Goal: Task Accomplishment & Management: Use online tool/utility

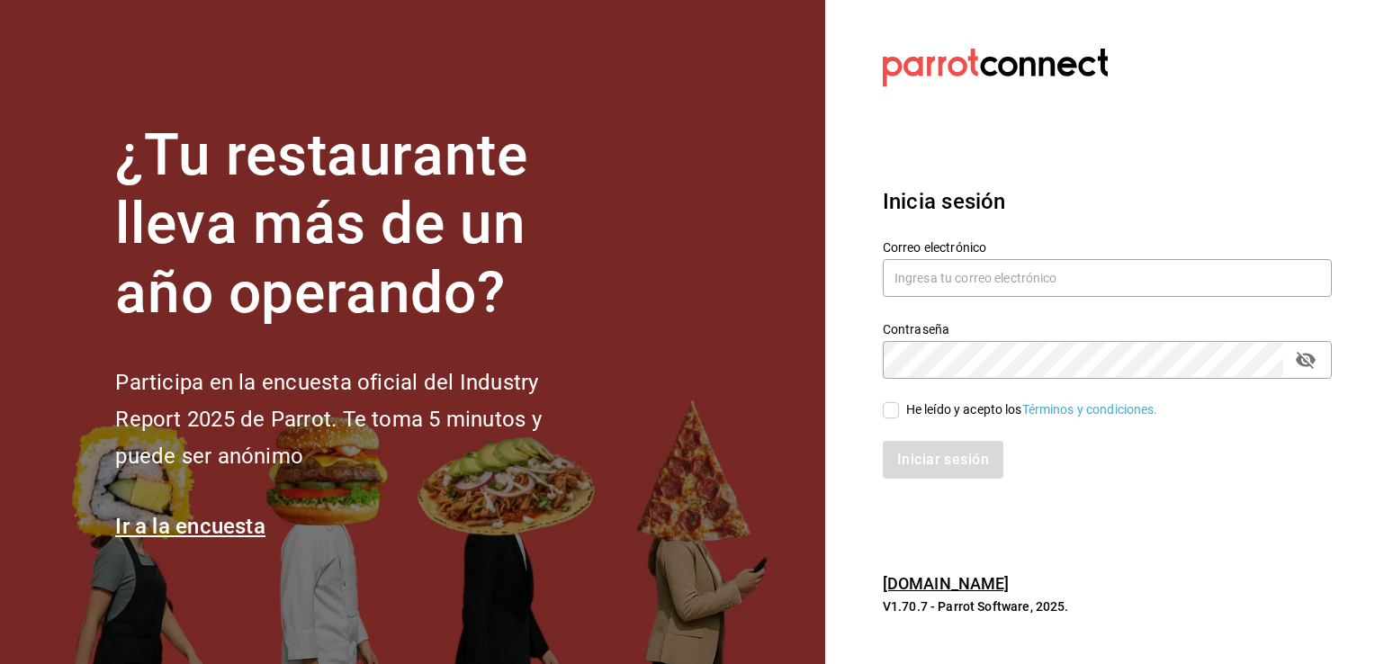
click at [936, 300] on div "Contraseña Contraseña" at bounding box center [1096, 339] width 471 height 79
click at [971, 278] on input "text" at bounding box center [1107, 278] width 449 height 38
type input "abel090289@gmail.com"
click at [893, 408] on input "He leído y acepto los Términos y condiciones." at bounding box center [891, 410] width 16 height 16
checkbox input "true"
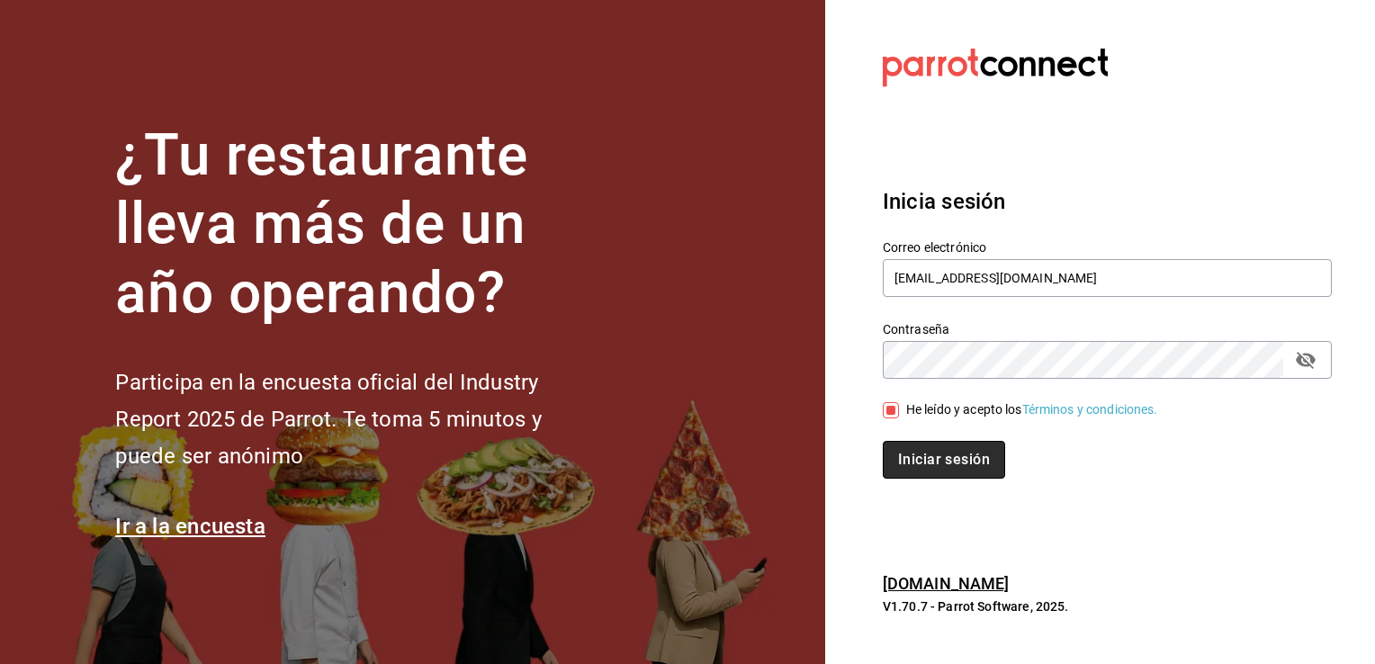
click at [921, 460] on button "Iniciar sesión" at bounding box center [944, 460] width 122 height 38
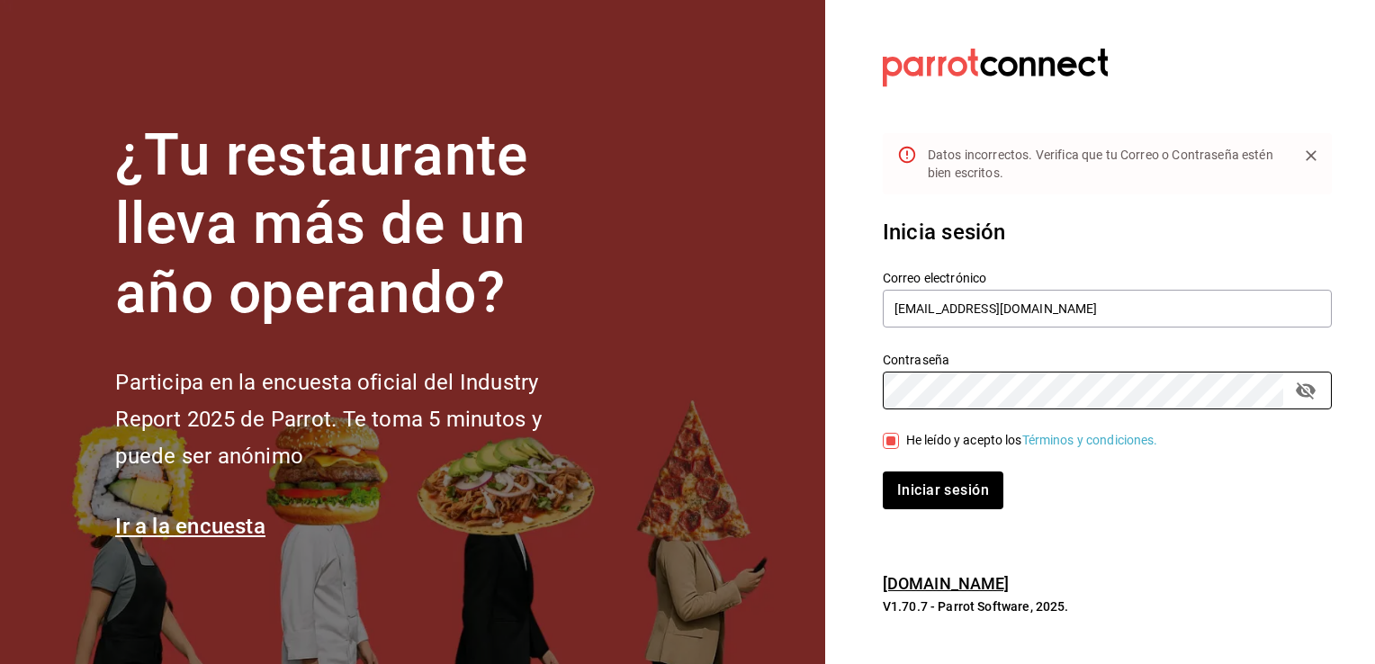
click at [759, 367] on div "¿Tu restaurante lleva más de un año operando? Participa en la encuesta oficial …" at bounding box center [687, 332] width 1375 height 664
click at [997, 497] on button "Iniciar sesión" at bounding box center [944, 490] width 122 height 38
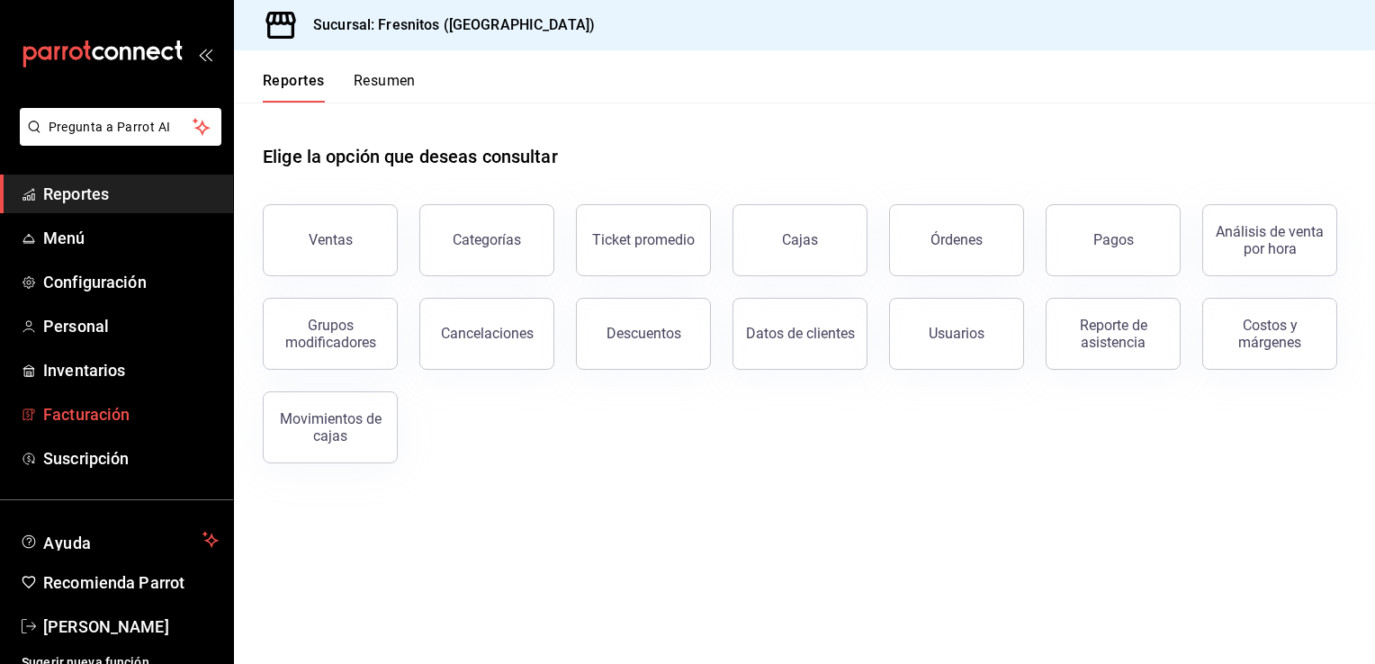
click at [104, 417] on span "Facturación" at bounding box center [130, 414] width 175 height 24
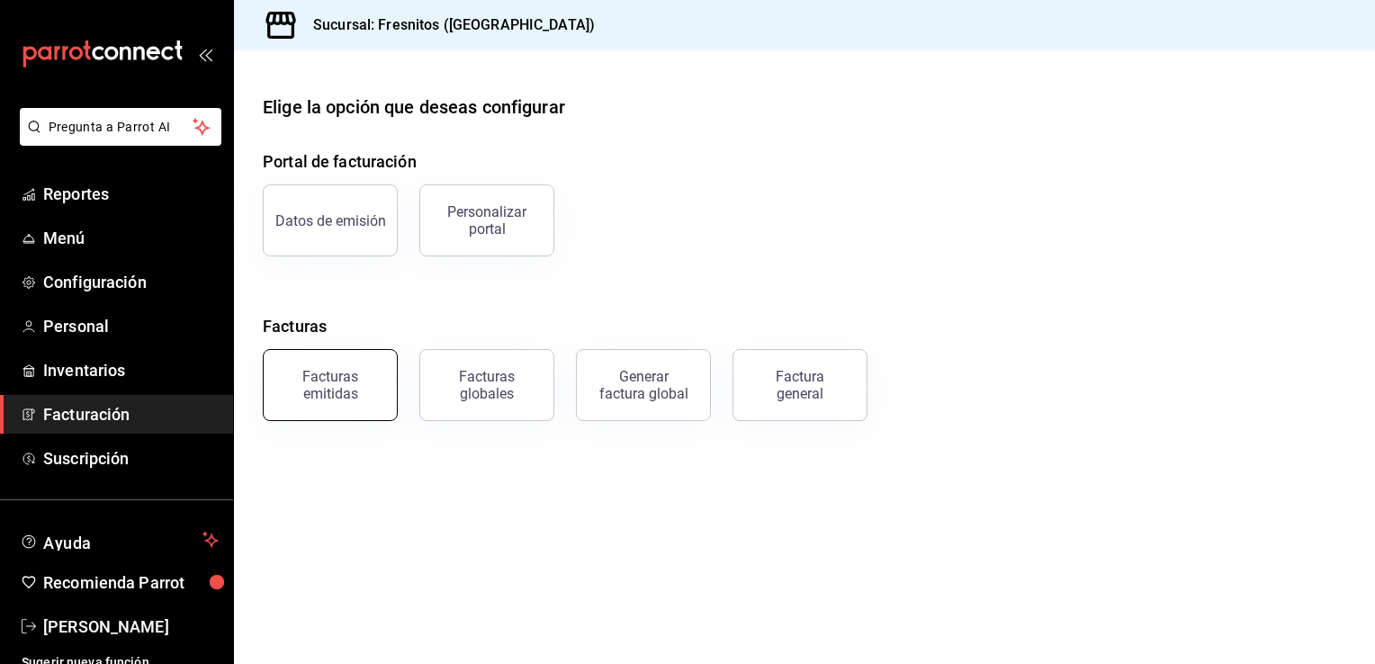
click at [348, 399] on div "Facturas emitidas" at bounding box center [330, 385] width 112 height 34
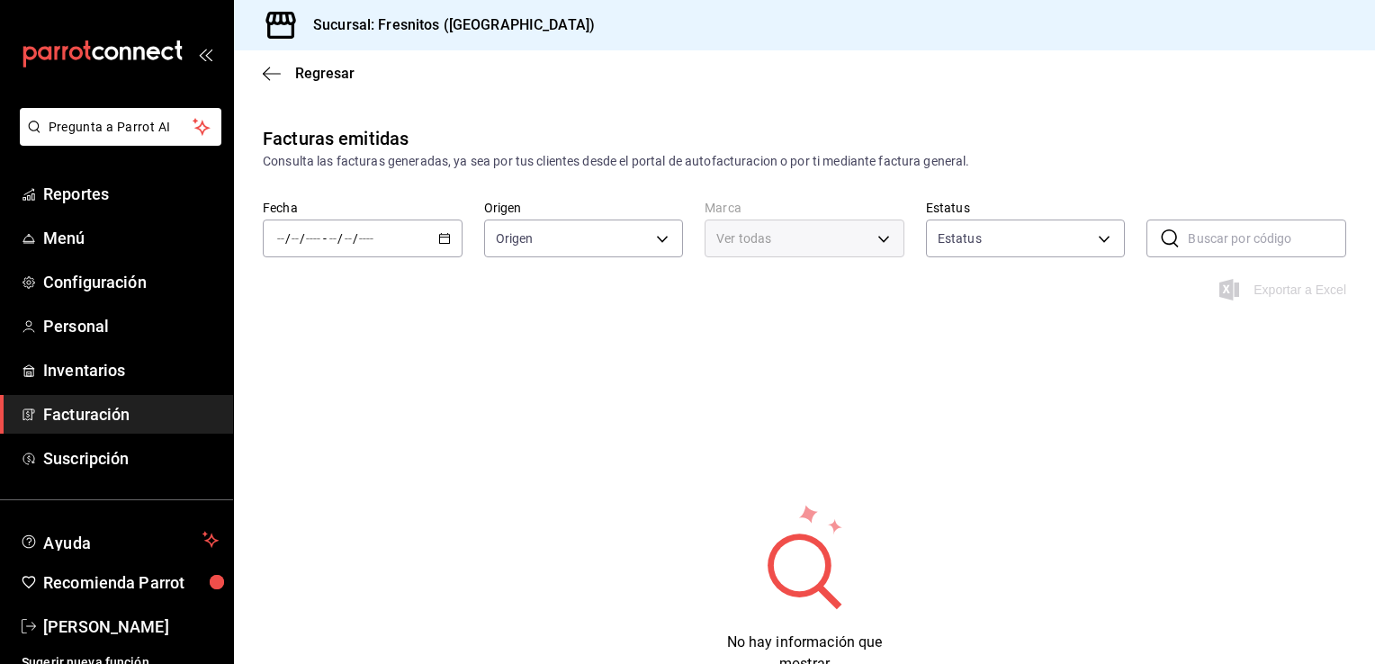
type input "ORDER_INVOICE,GENERAL_INVOICE"
type input "ACTIVE,PENDING_CANCELLATION,CANCELLED,PRE_CANCELLED"
type input "0fbfff8c-341e-4e3b-85d8-6df2e864f0f7"
click at [445, 239] on icon "button" at bounding box center [444, 238] width 13 height 13
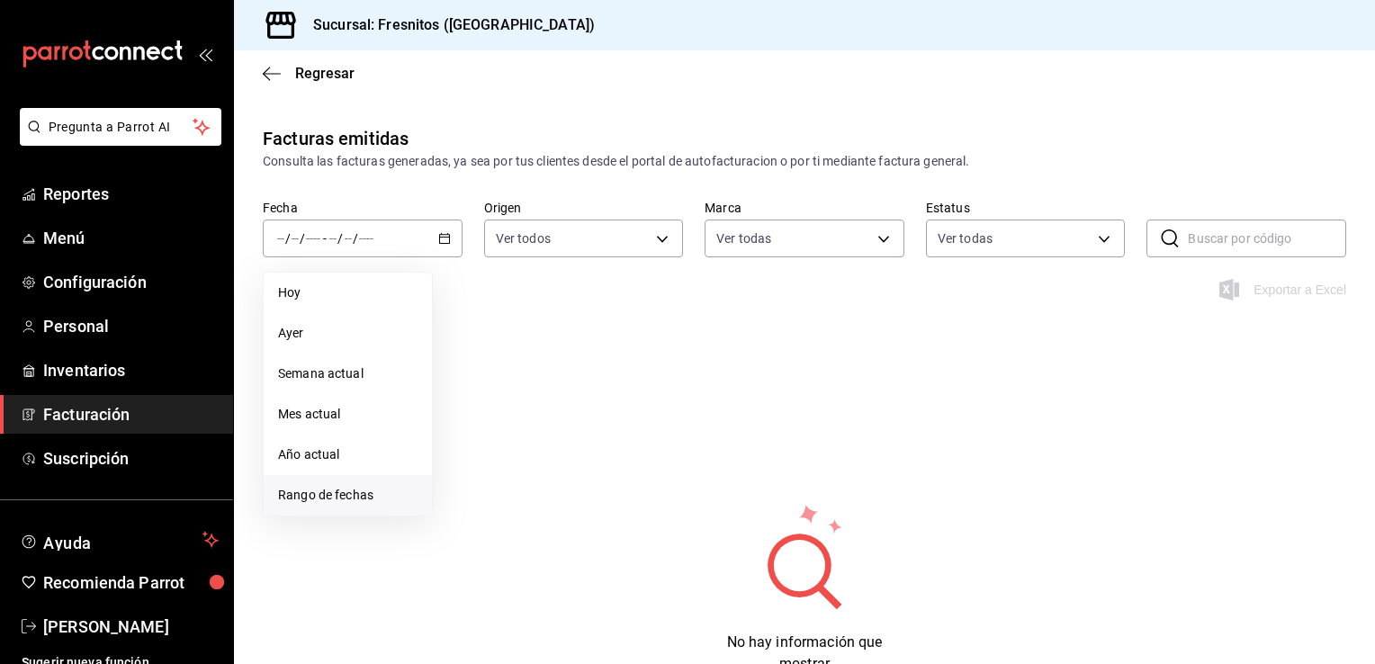
click at [364, 486] on span "Rango de fechas" at bounding box center [347, 495] width 139 height 19
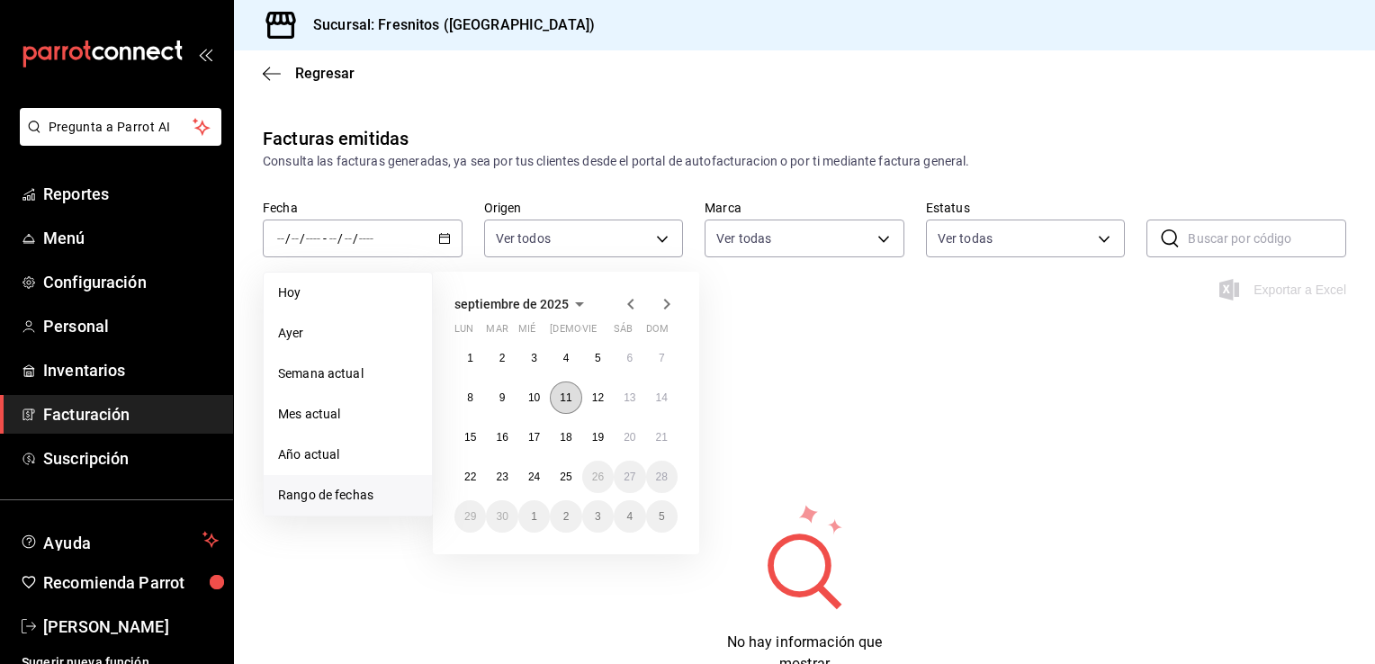
click at [576, 396] on button "11" at bounding box center [565, 398] width 31 height 32
click at [611, 401] on button "12" at bounding box center [597, 398] width 31 height 32
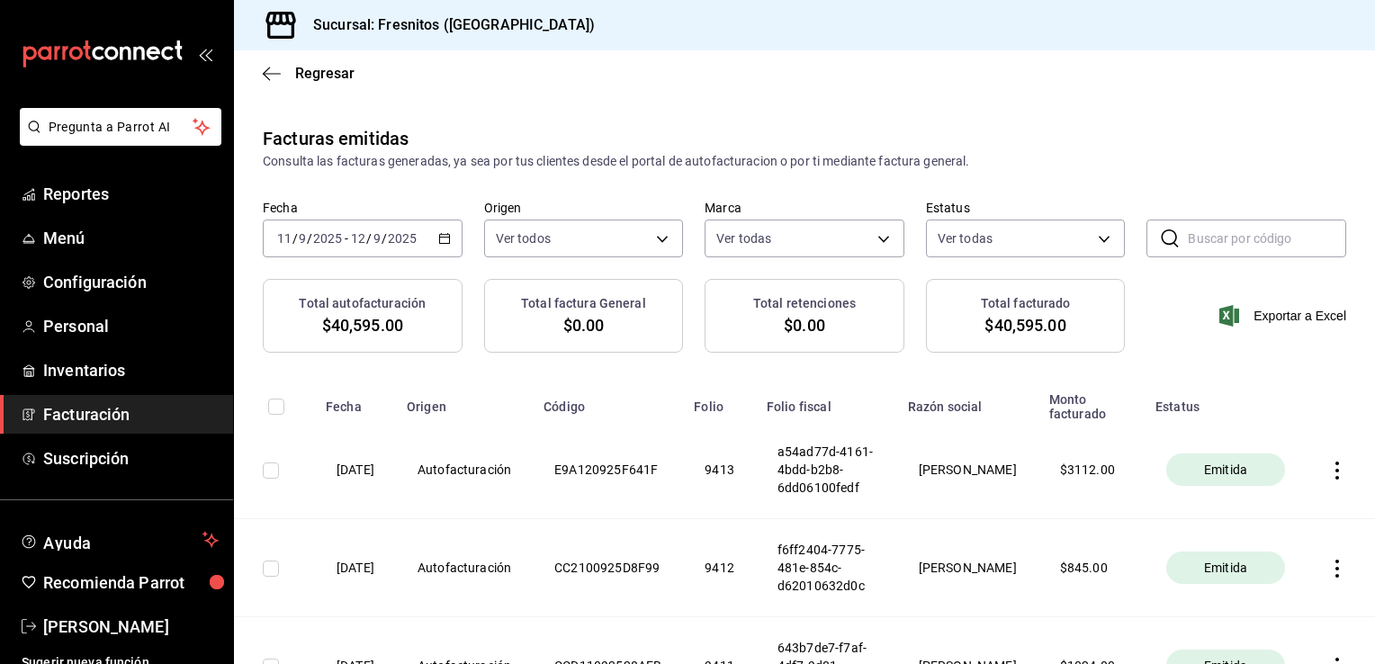
click at [1328, 474] on icon "button" at bounding box center [1337, 471] width 18 height 18
click at [1267, 521] on div "Cancelar factura" at bounding box center [1242, 517] width 93 height 14
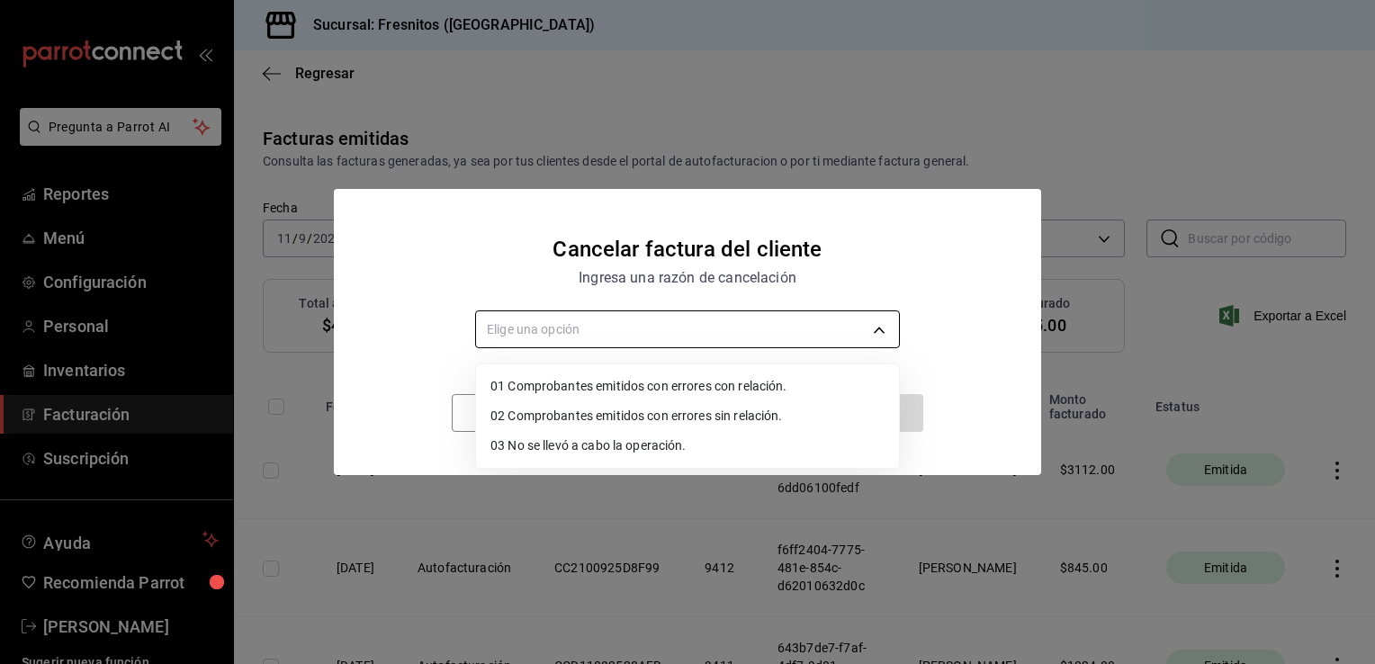
click at [798, 337] on body "Pregunta a Parrot AI Reportes Menú Configuración Personal Inventarios Facturaci…" at bounding box center [687, 332] width 1375 height 664
click at [741, 417] on li "02 Comprobantes emitidos con errores sin relación." at bounding box center [687, 416] width 423 height 30
type input "RECEIPT_UNRELATED_ERRORS"
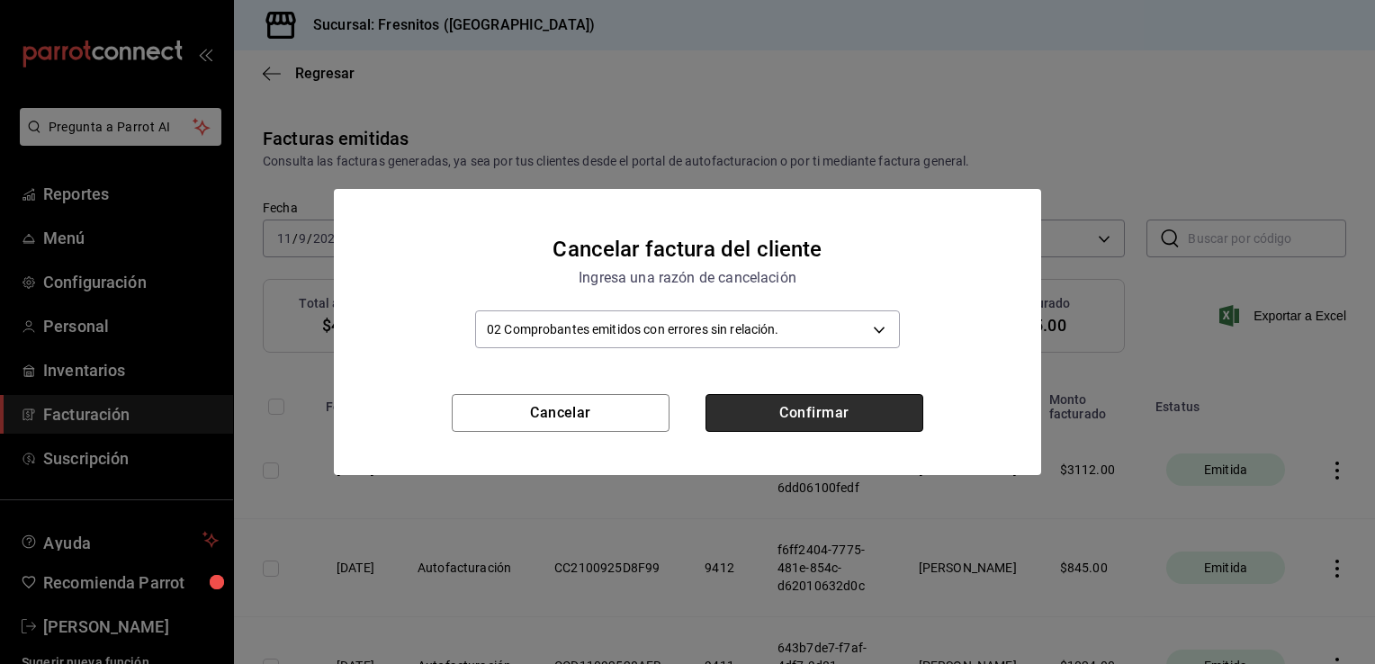
click at [773, 413] on button "Confirmar" at bounding box center [814, 413] width 218 height 38
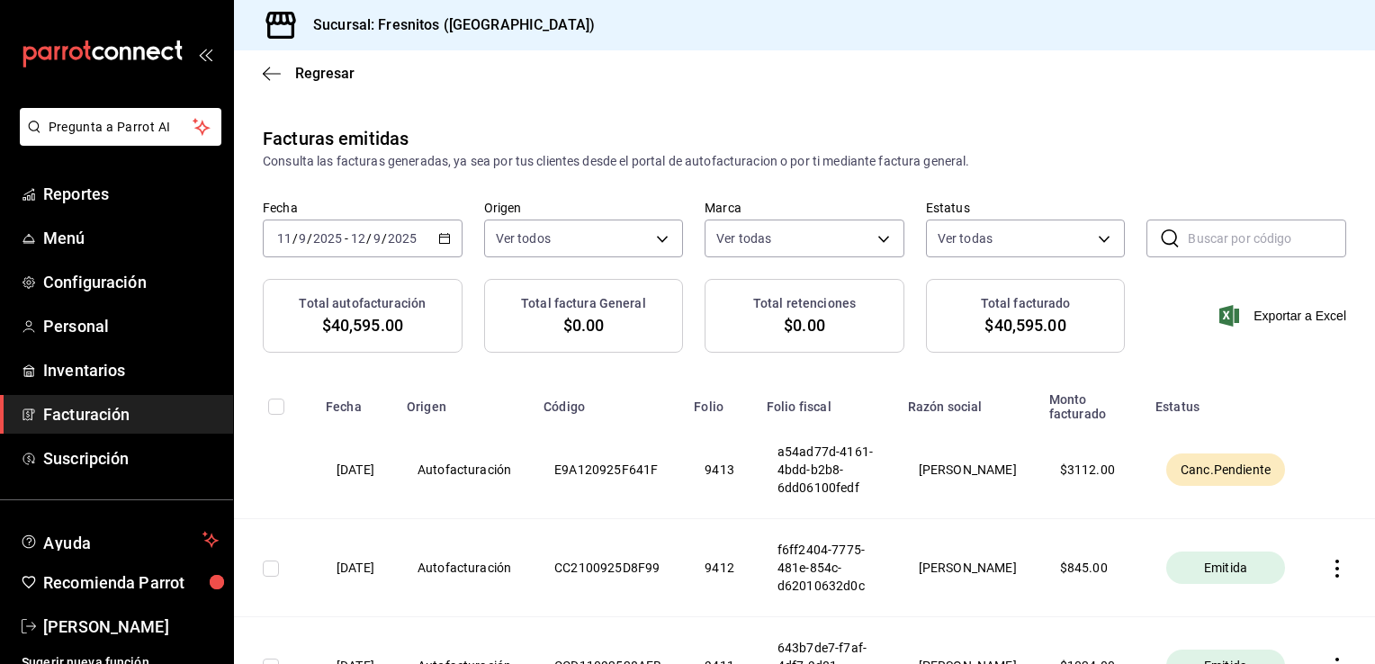
click at [89, 404] on span "Facturación" at bounding box center [130, 414] width 175 height 24
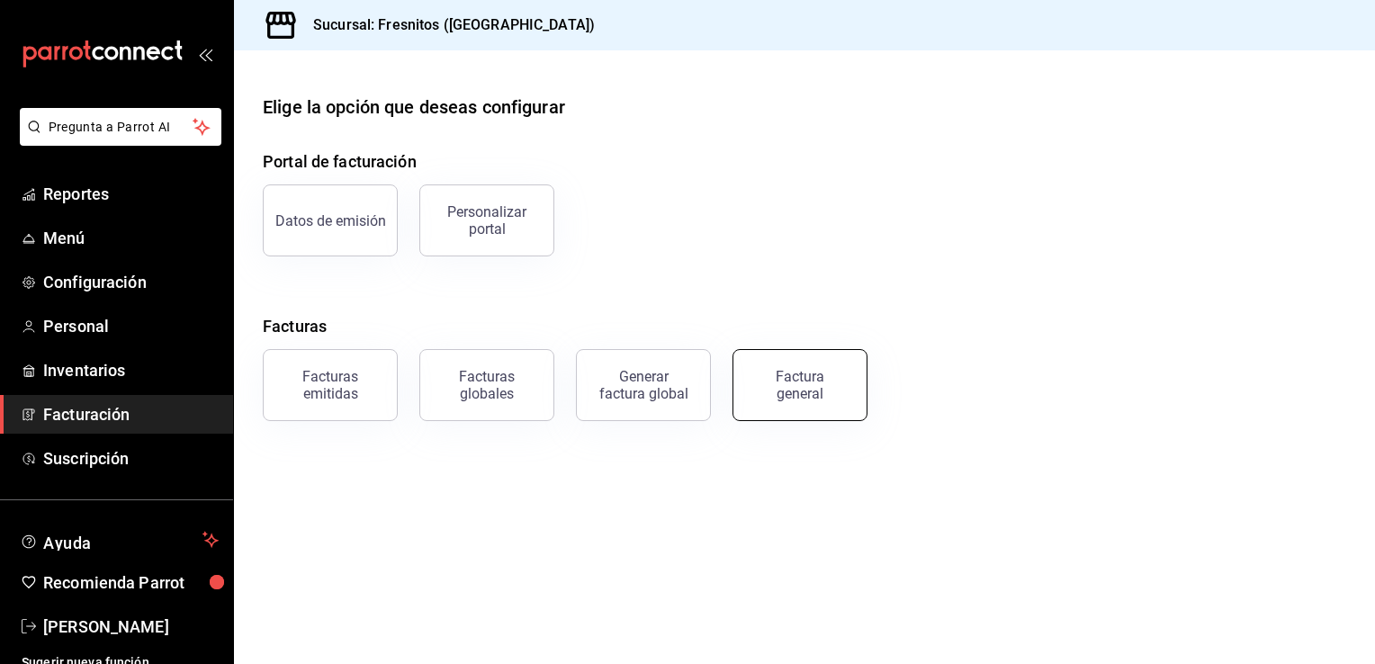
click at [792, 408] on button "Factura general" at bounding box center [799, 385] width 135 height 72
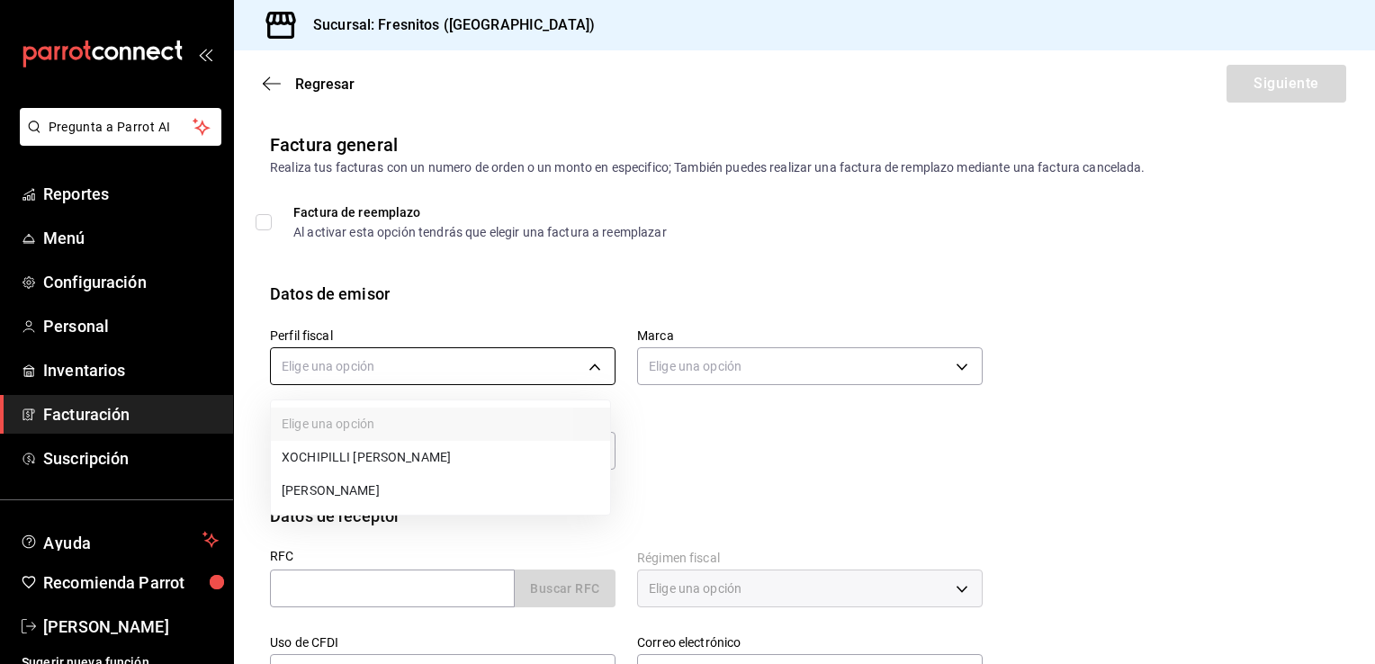
click at [496, 355] on body "Pregunta a Parrot AI Reportes Menú Configuración Personal Inventarios Facturaci…" at bounding box center [687, 332] width 1375 height 664
click at [460, 480] on li "[PERSON_NAME]" at bounding box center [440, 490] width 339 height 33
type input "a32527e4-f901-481d-9724-9b6f3a03e7e5"
type input "0fbfff8c-341e-4e3b-85d8-6df2e864f0f7"
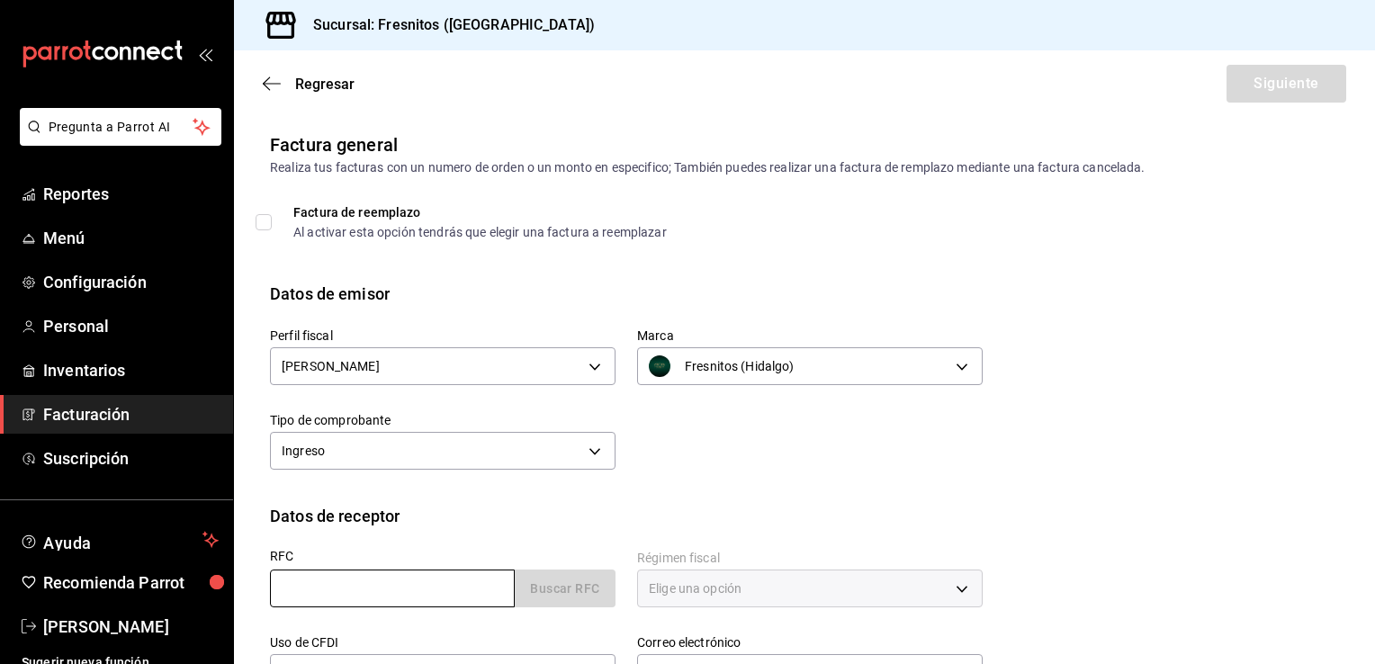
click at [423, 602] on input "text" at bounding box center [392, 589] width 245 height 38
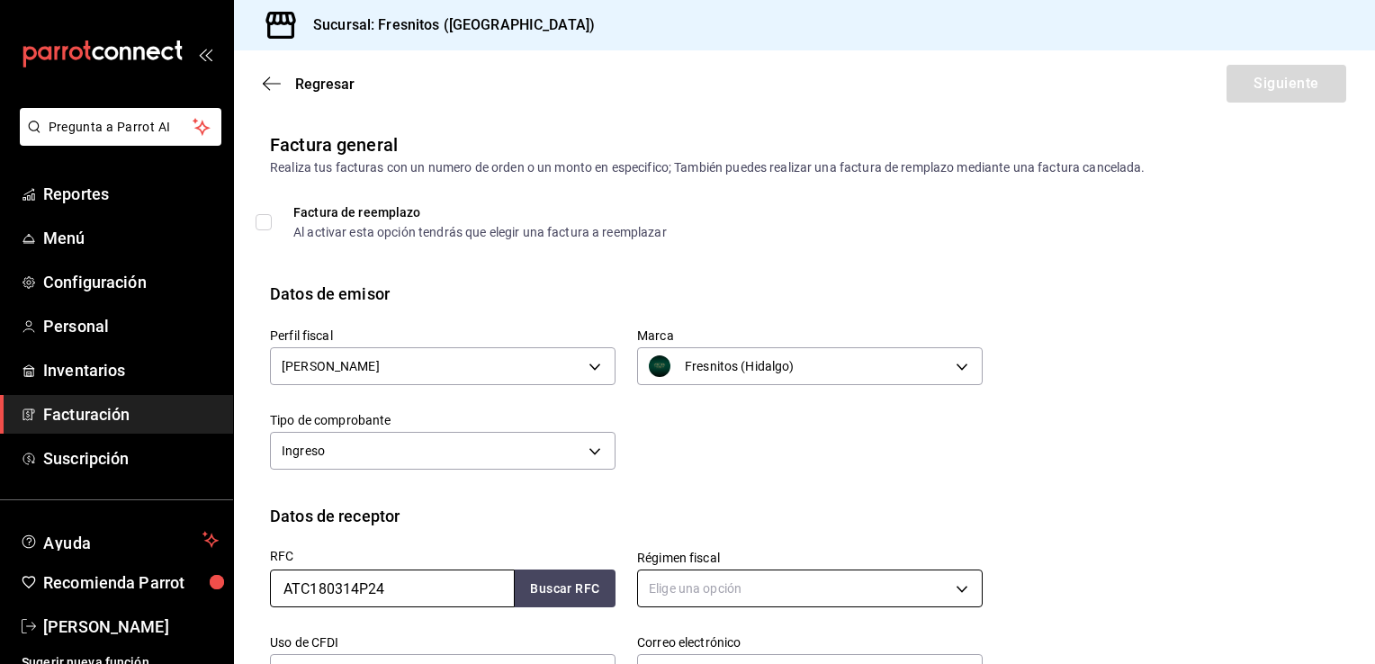
type input "ATC180314P24"
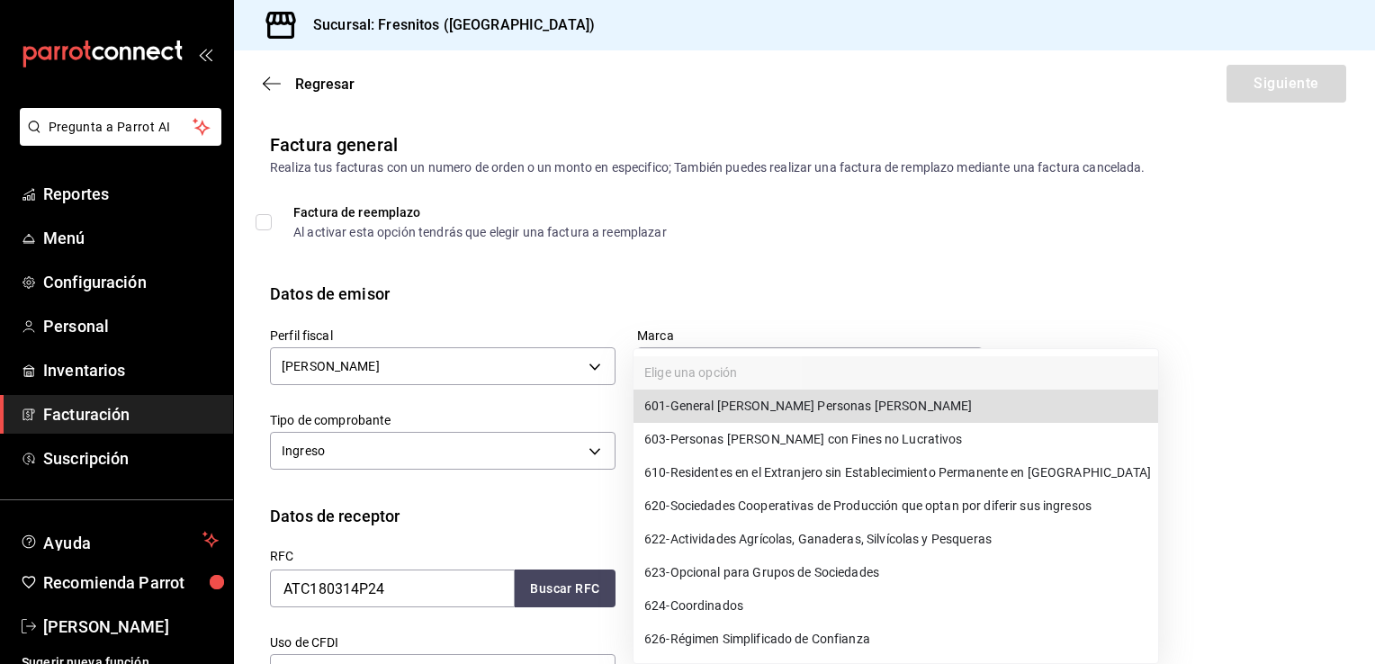
click at [763, 583] on body "Pregunta a Parrot AI Reportes Menú Configuración Personal Inventarios Facturaci…" at bounding box center [687, 332] width 1375 height 664
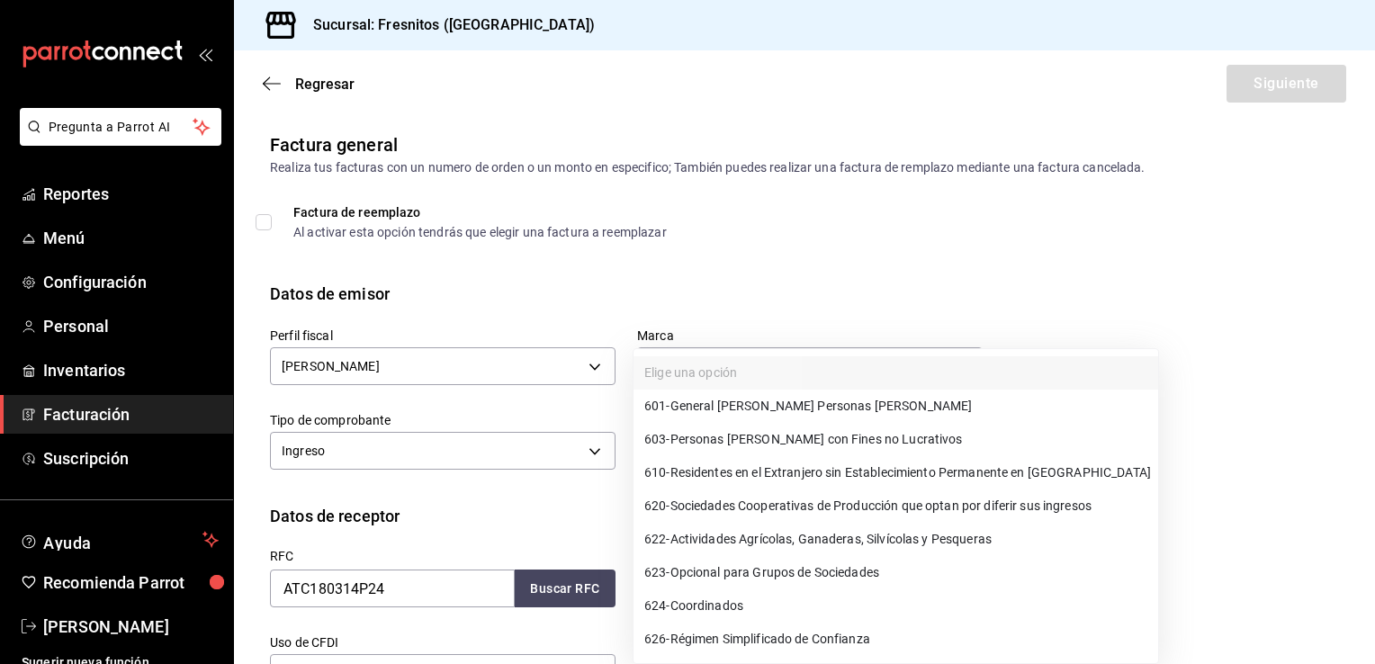
click at [852, 642] on span "626 - Régimen Simplificado de Confianza" at bounding box center [757, 639] width 226 height 19
type input "626"
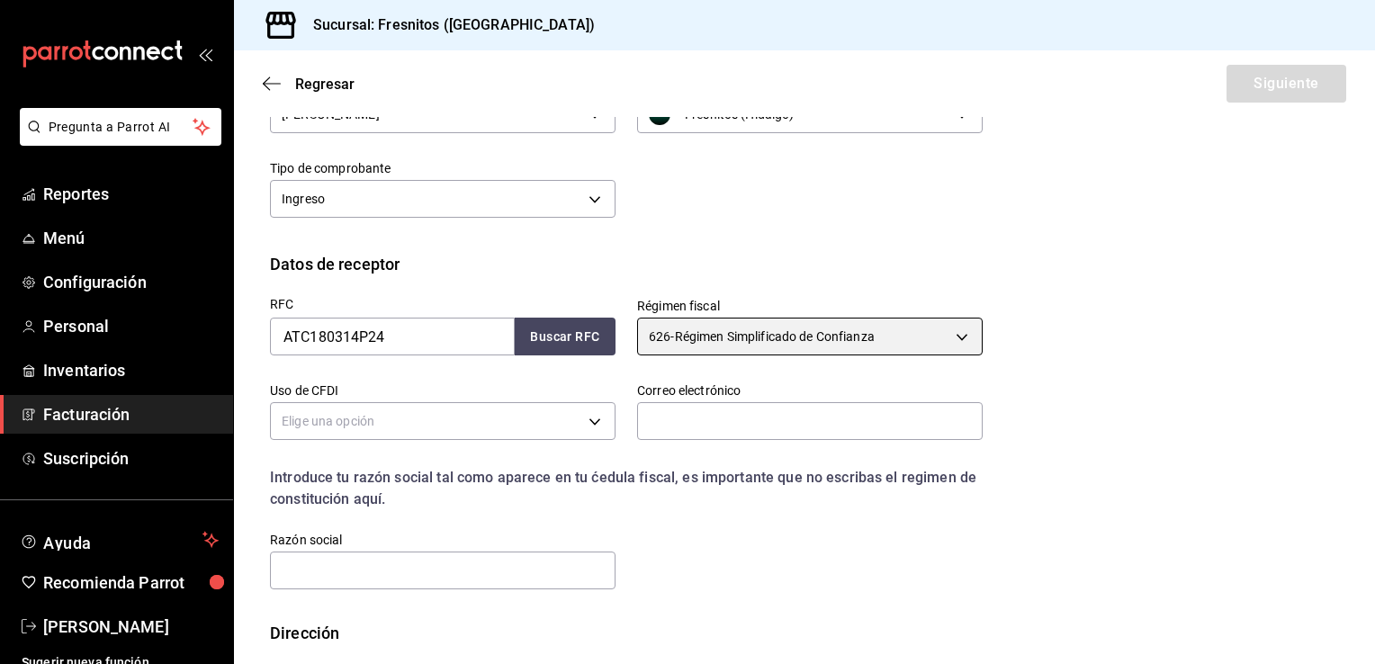
scroll to position [254, 0]
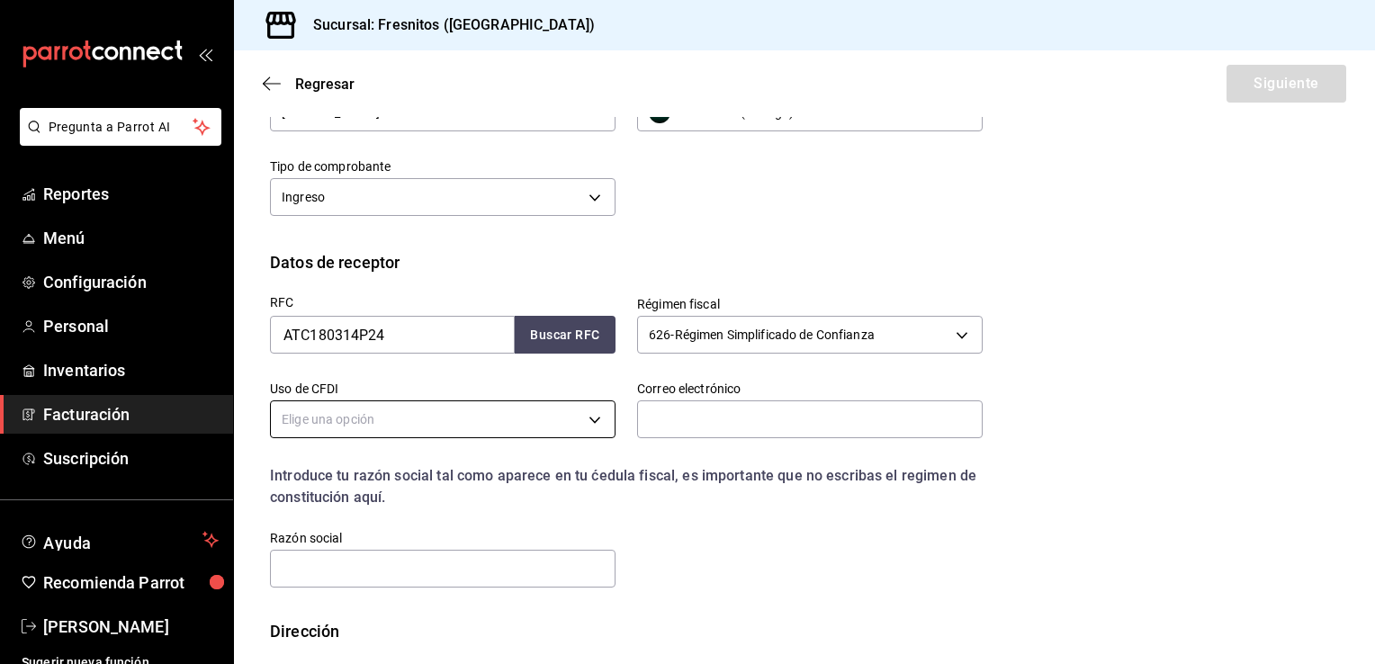
click at [533, 411] on body "Pregunta a Parrot AI Reportes Menú Configuración Personal Inventarios Facturaci…" at bounding box center [687, 332] width 1375 height 664
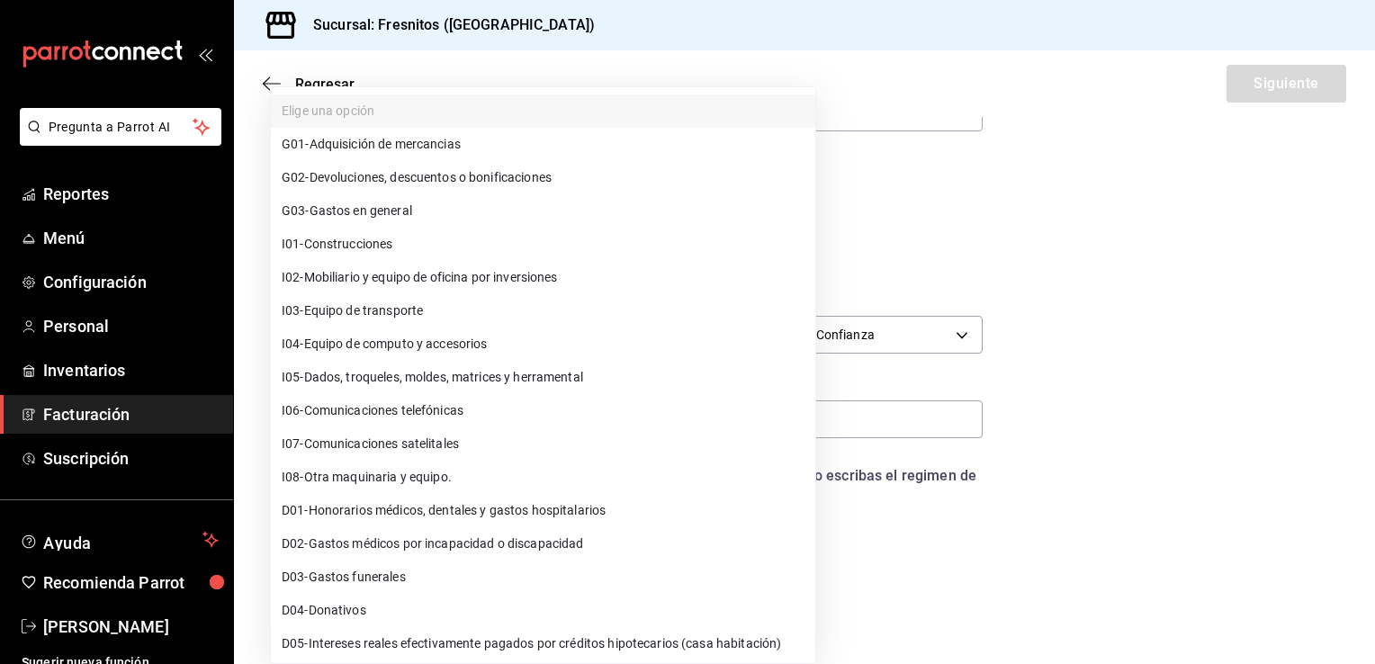
click at [564, 205] on li "G03 - Gastos en general" at bounding box center [543, 210] width 544 height 33
type input "G03"
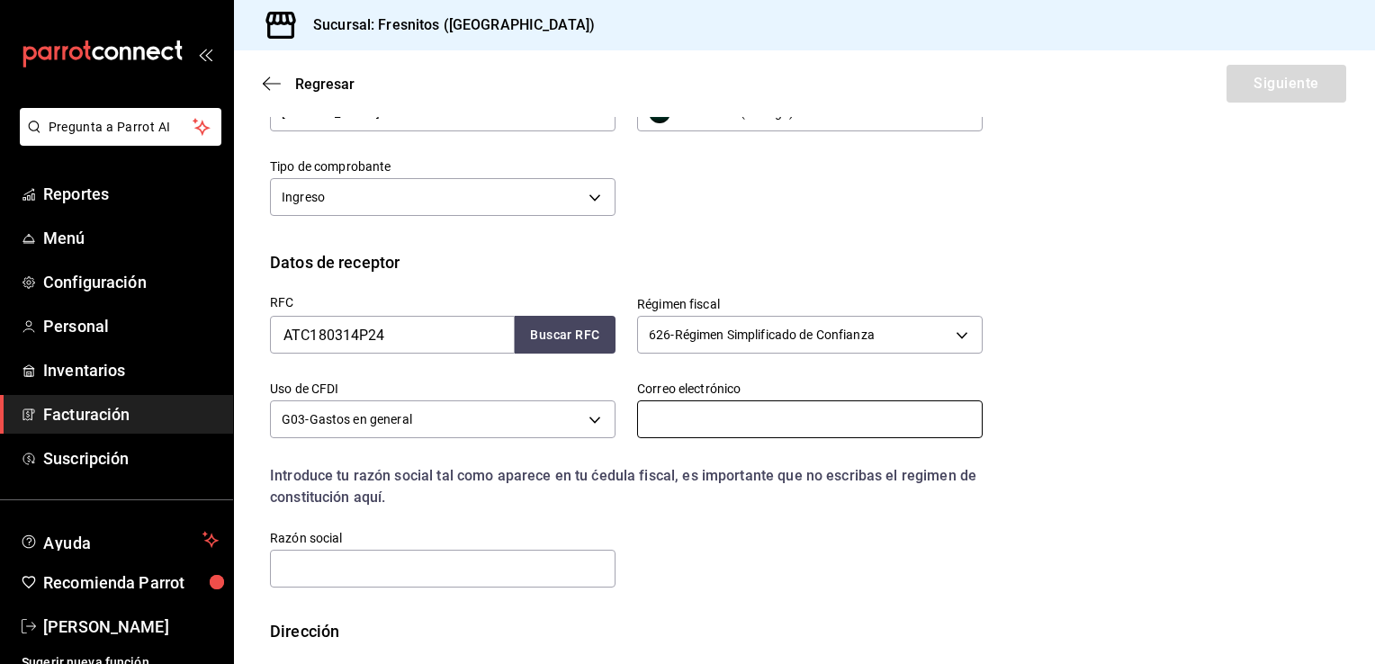
click at [784, 432] on input "text" at bounding box center [810, 419] width 346 height 38
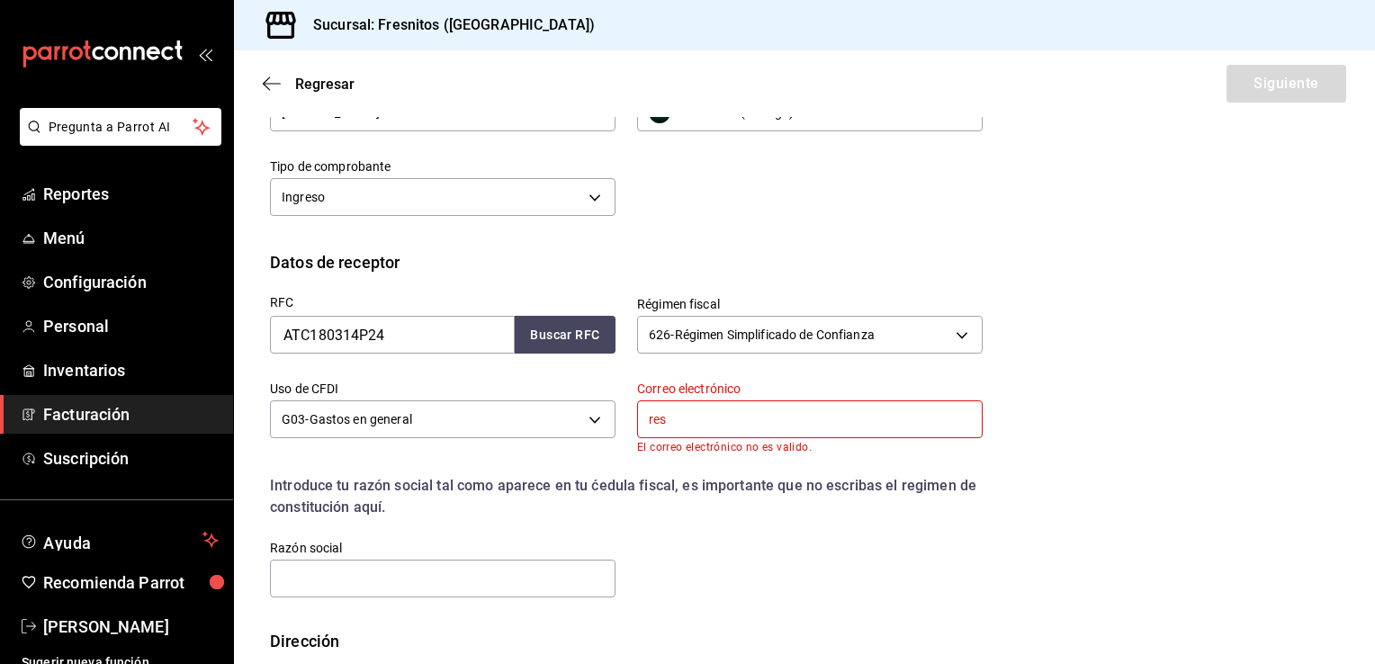
type input "[EMAIL_ADDRESS][DOMAIN_NAME]"
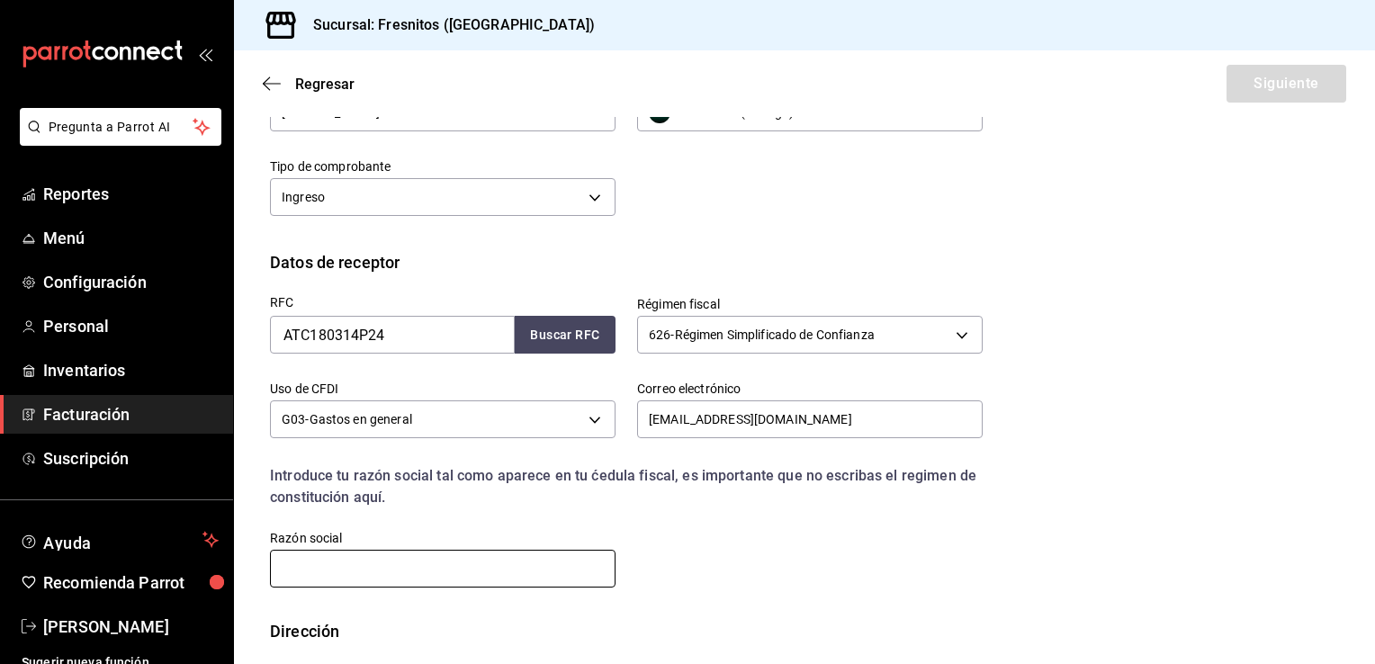
click at [437, 576] on input "text" at bounding box center [443, 569] width 346 height 38
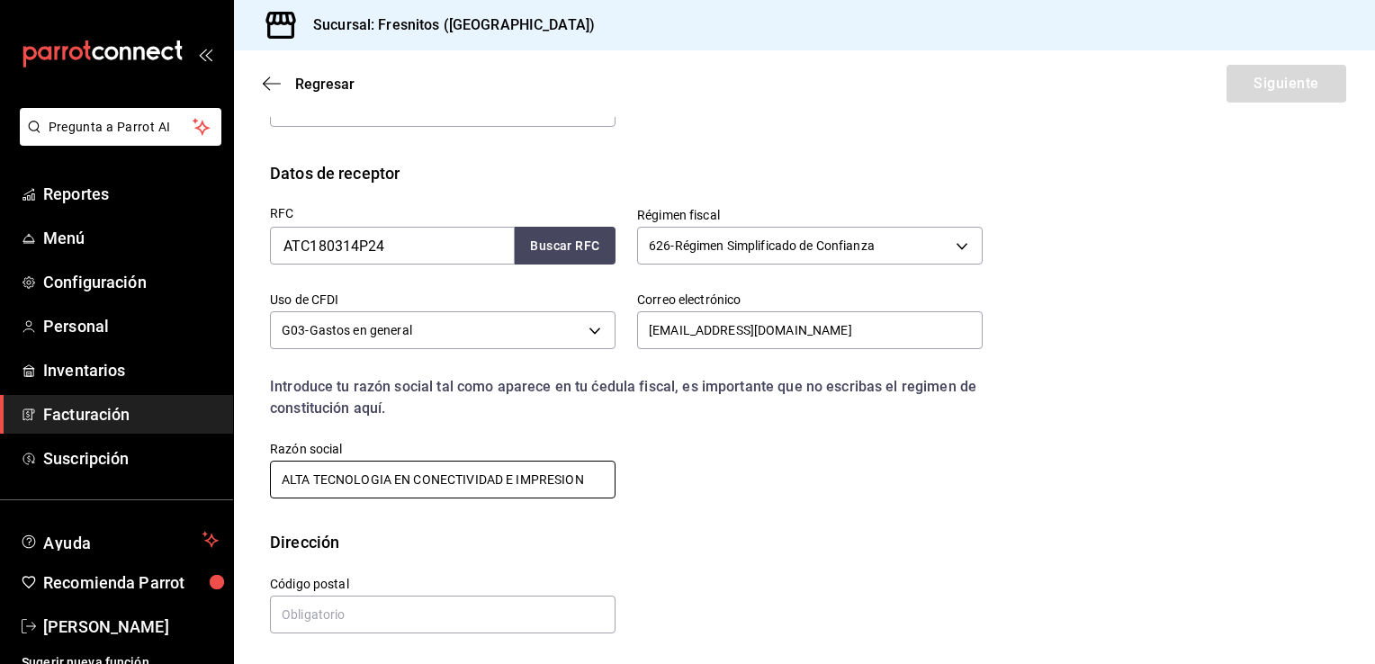
type input "ALTA TECNOLOGIA EN CONECTIVIDAD E IMPRESION"
drag, startPoint x: 420, startPoint y: 646, endPoint x: 450, endPoint y: 619, distance: 40.1
click at [450, 619] on div "Calle # exterior # interior Código postal Estado ​ Municipio ​ [GEOGRAPHIC_DATA…" at bounding box center [804, 609] width 1069 height 111
click at [450, 619] on input "text" at bounding box center [443, 615] width 346 height 38
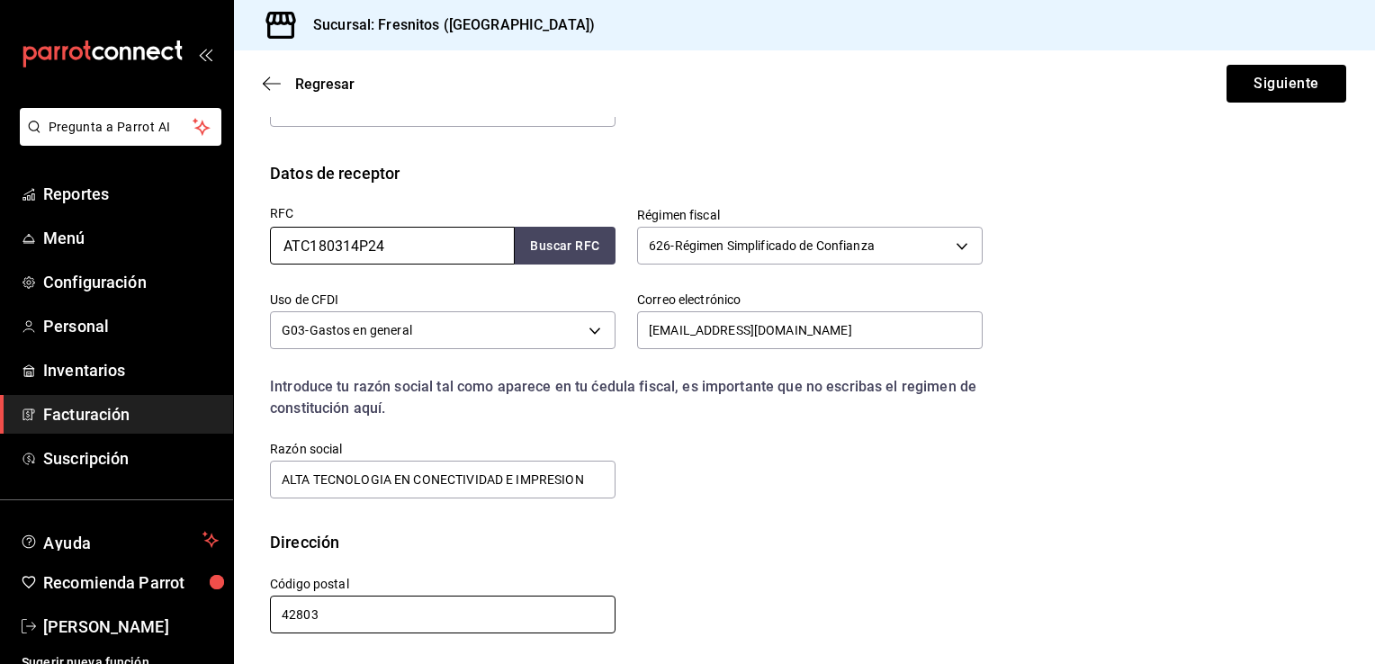
type input "42803"
click at [441, 257] on input "ATC180314P24" at bounding box center [392, 246] width 245 height 38
type input "ATC180314P2"
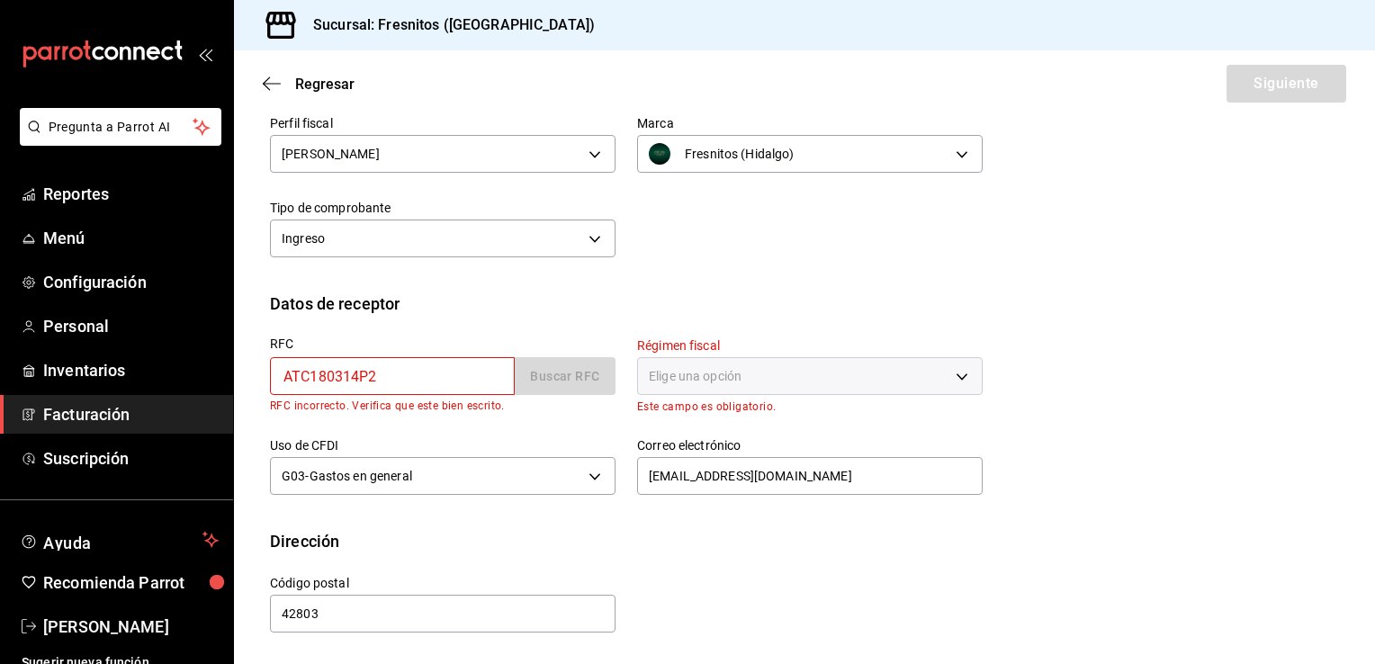
scroll to position [211, 0]
type input "ATC180314P29"
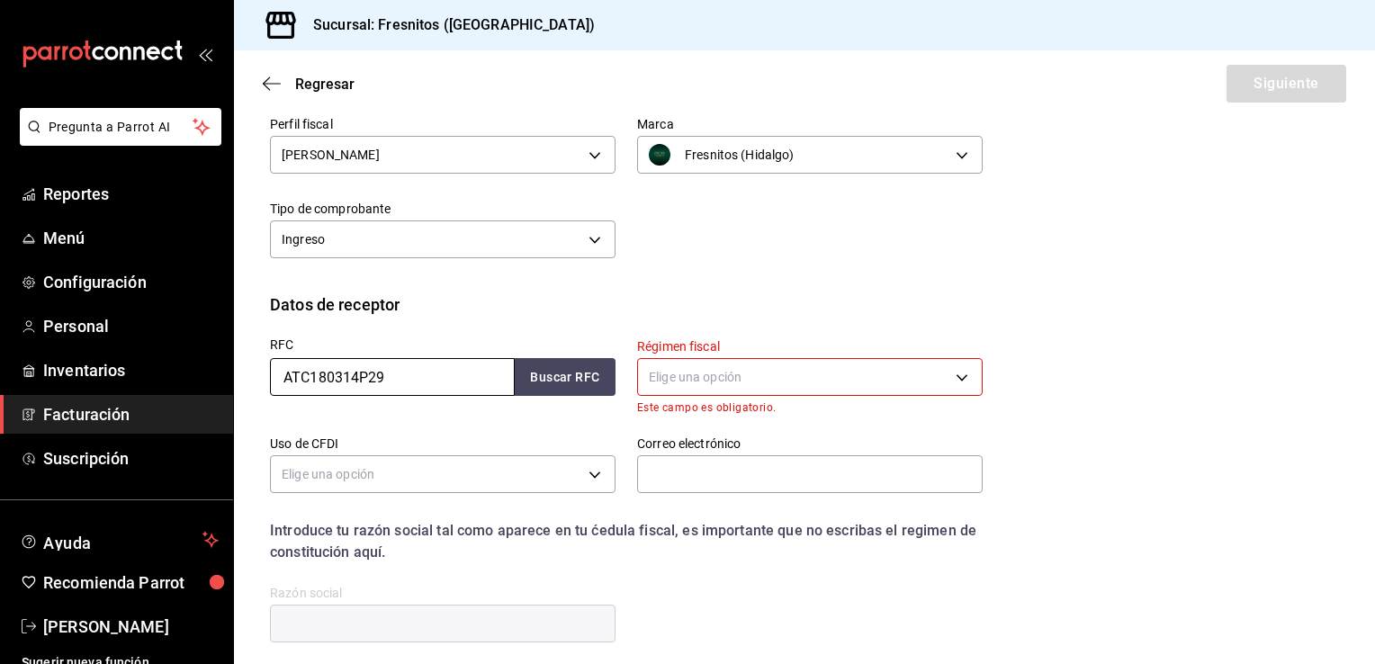
scroll to position [343, 0]
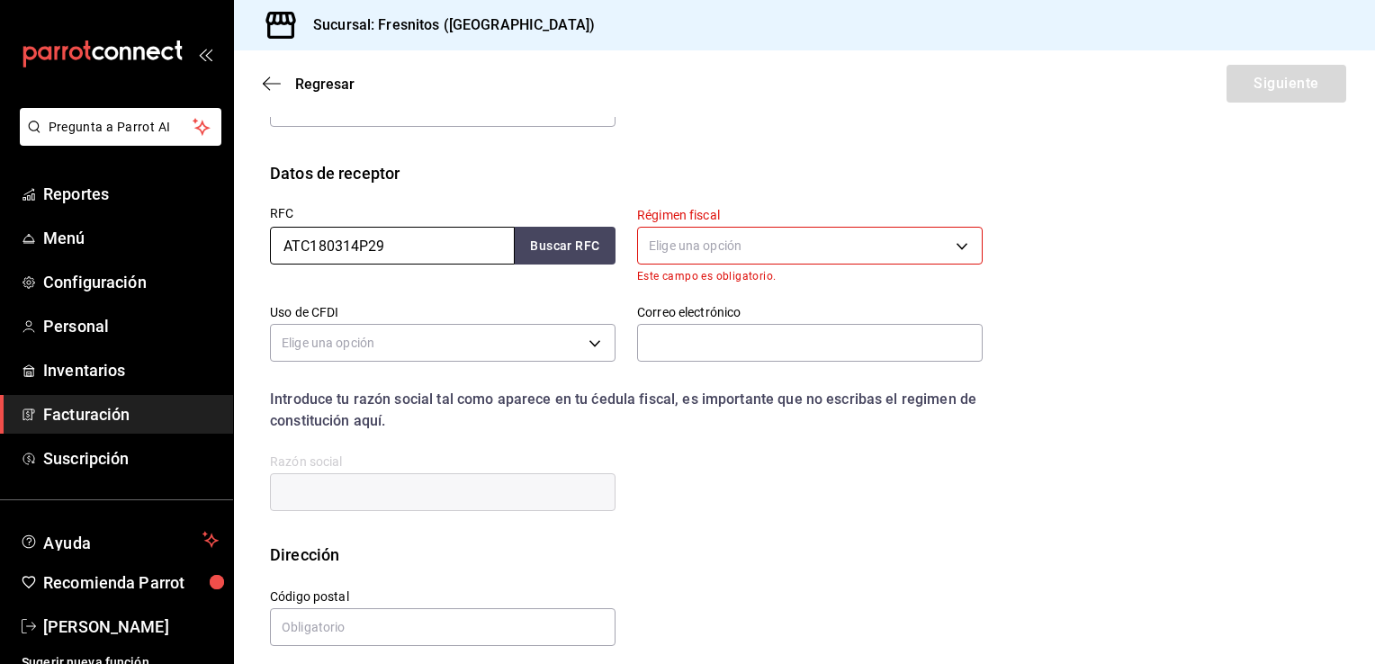
click at [329, 241] on input "ATC180314P29" at bounding box center [392, 246] width 245 height 38
type input "ATC180314P29"
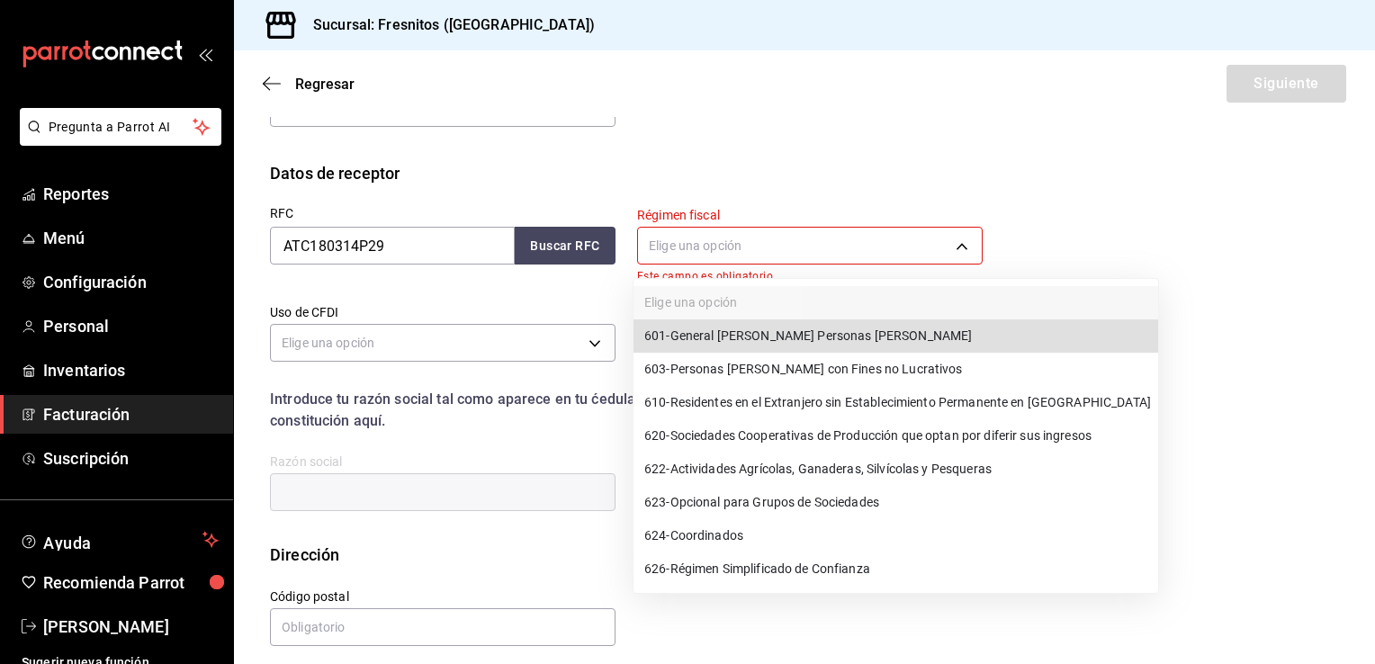
click at [710, 239] on body "Pregunta a Parrot AI Reportes Menú Configuración Personal Inventarios Facturaci…" at bounding box center [687, 332] width 1375 height 664
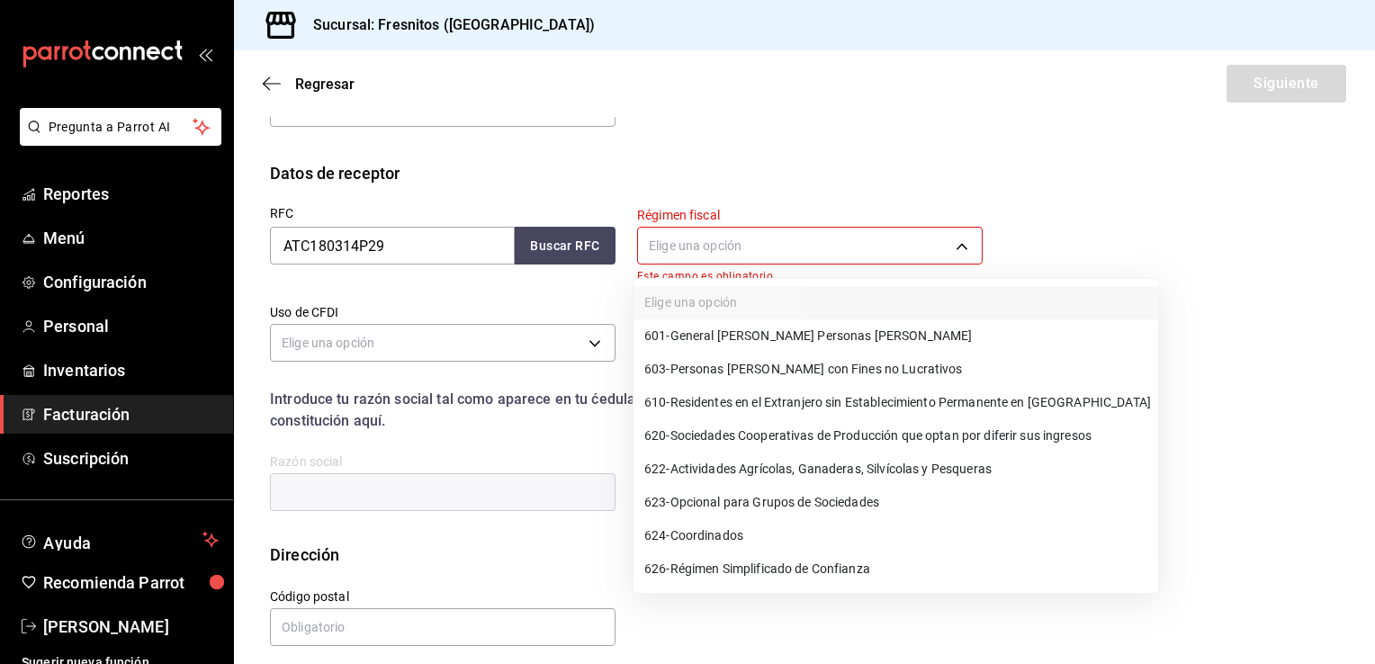
click at [792, 563] on span "626 - Régimen Simplificado de Confianza" at bounding box center [757, 569] width 226 height 19
type input "626"
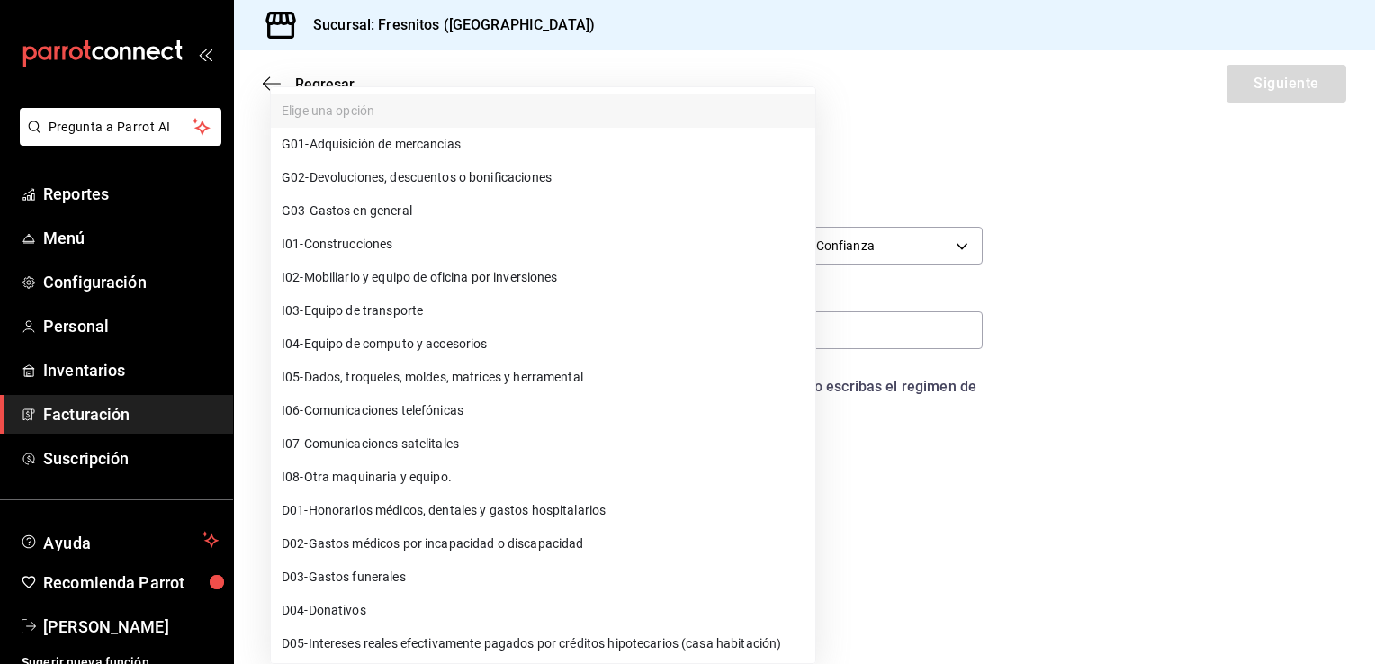
click at [498, 330] on body "Pregunta a Parrot AI Reportes Menú Configuración Personal Inventarios Facturaci…" at bounding box center [687, 332] width 1375 height 664
click at [570, 217] on li "G03 - Gastos en general" at bounding box center [543, 210] width 544 height 33
type input "G03"
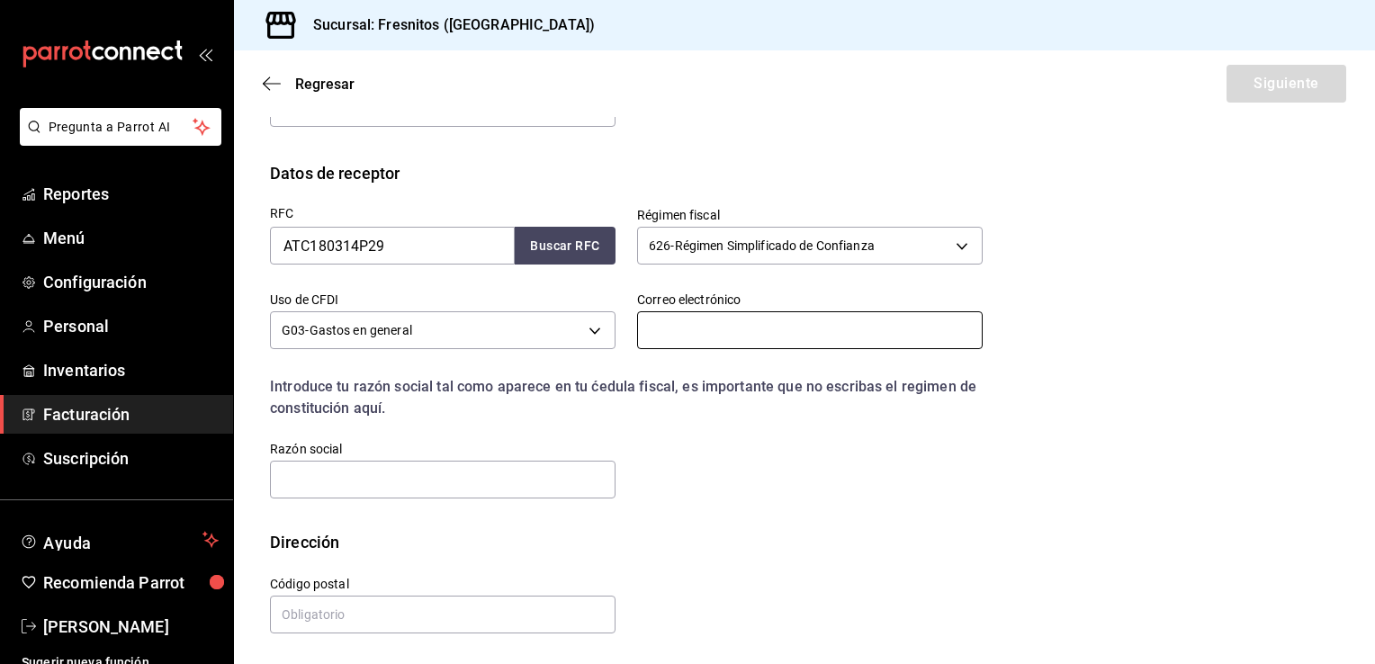
click at [793, 325] on input "text" at bounding box center [810, 330] width 346 height 38
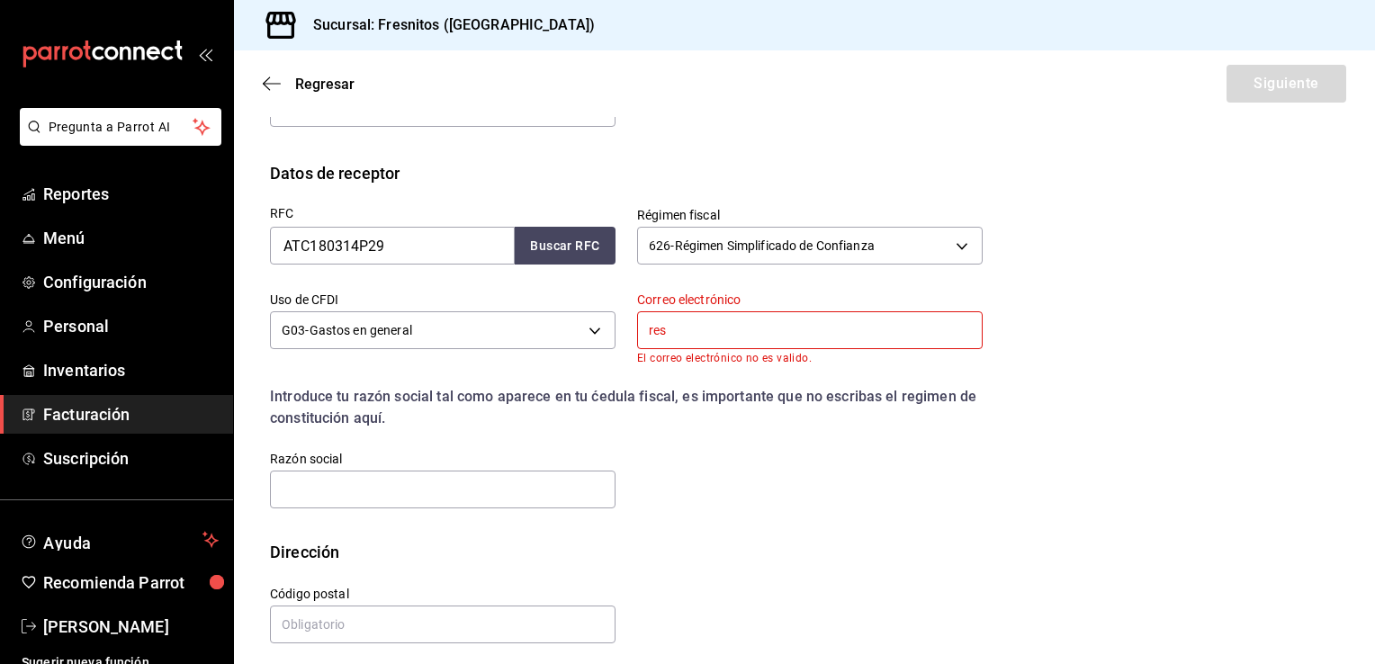
type input "[EMAIL_ADDRESS][DOMAIN_NAME]"
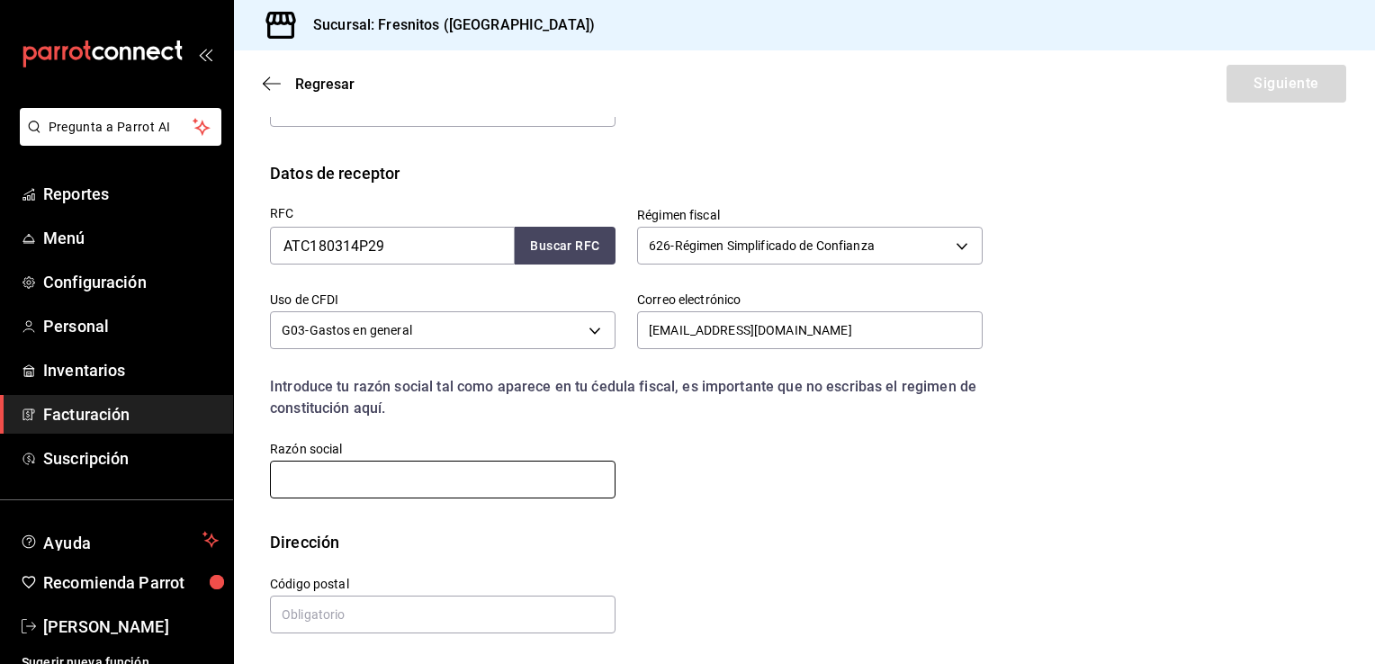
click at [553, 471] on input "text" at bounding box center [443, 480] width 346 height 38
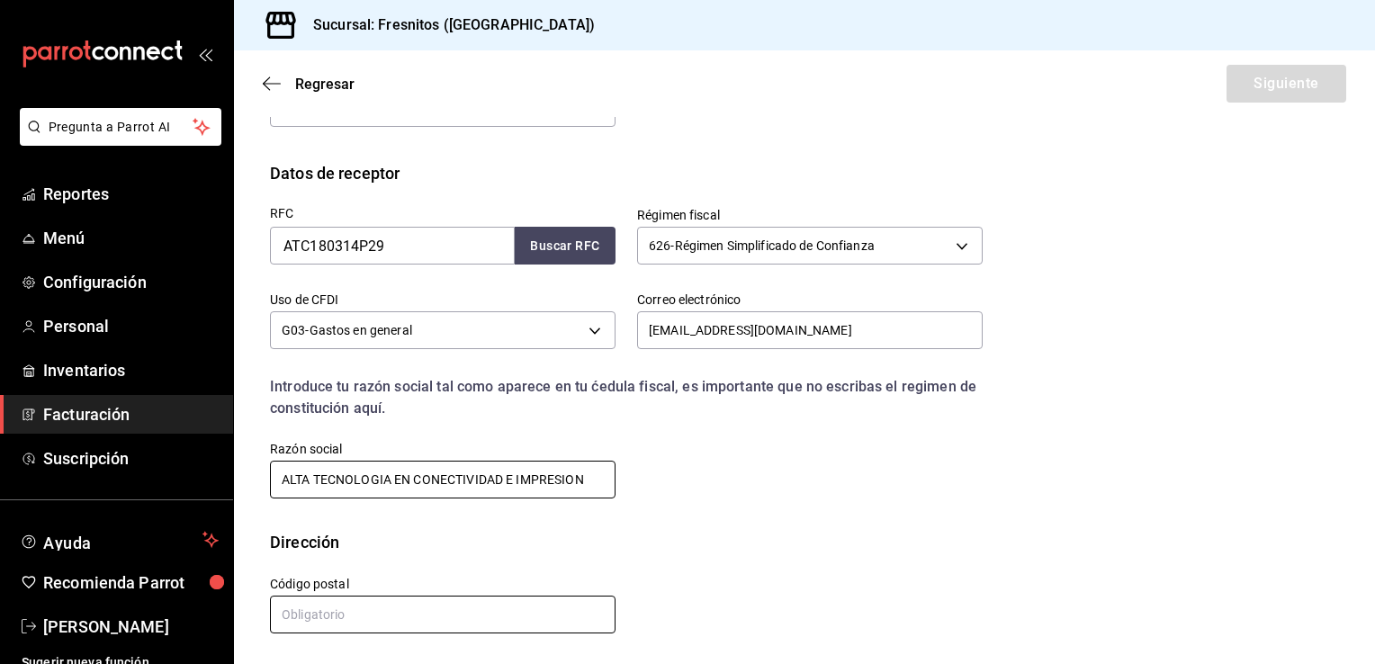
type input "ALTA TECNOLOGIA EN CONECTIVIDAD E IMPRESION"
click at [432, 620] on input "text" at bounding box center [443, 615] width 346 height 38
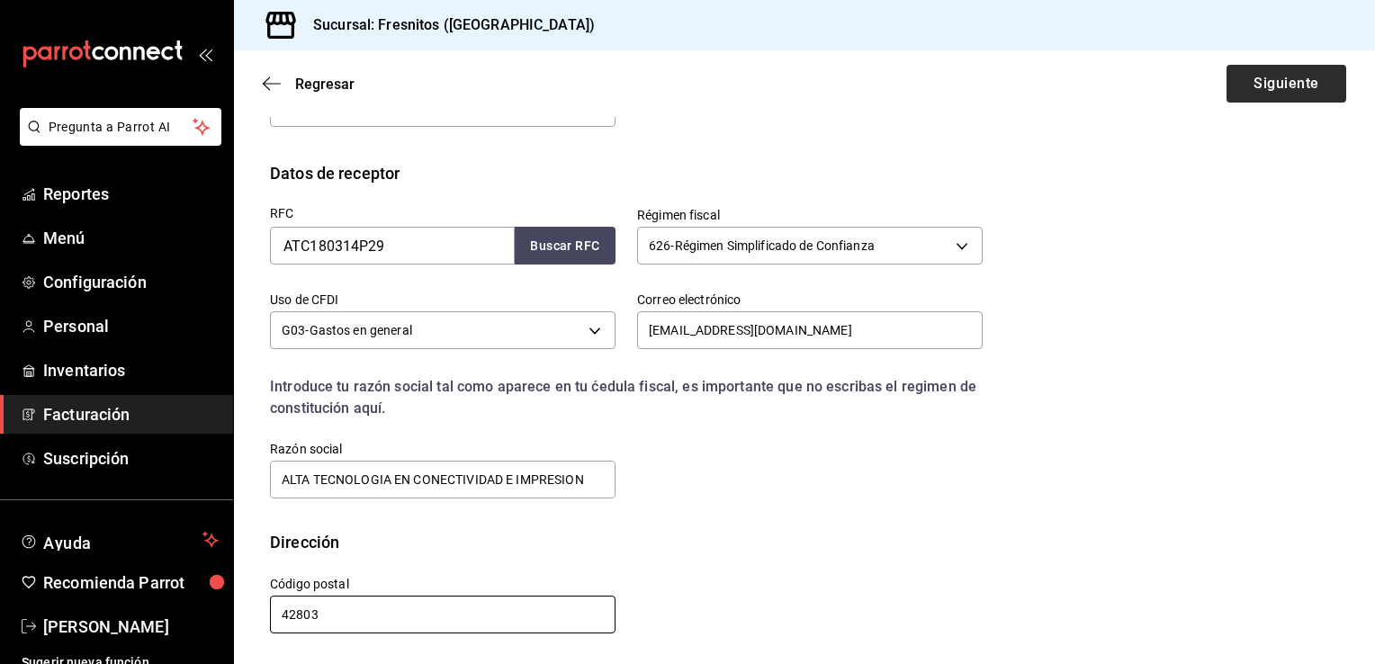
type input "42803"
click at [1267, 73] on button "Siguiente" at bounding box center [1286, 84] width 120 height 38
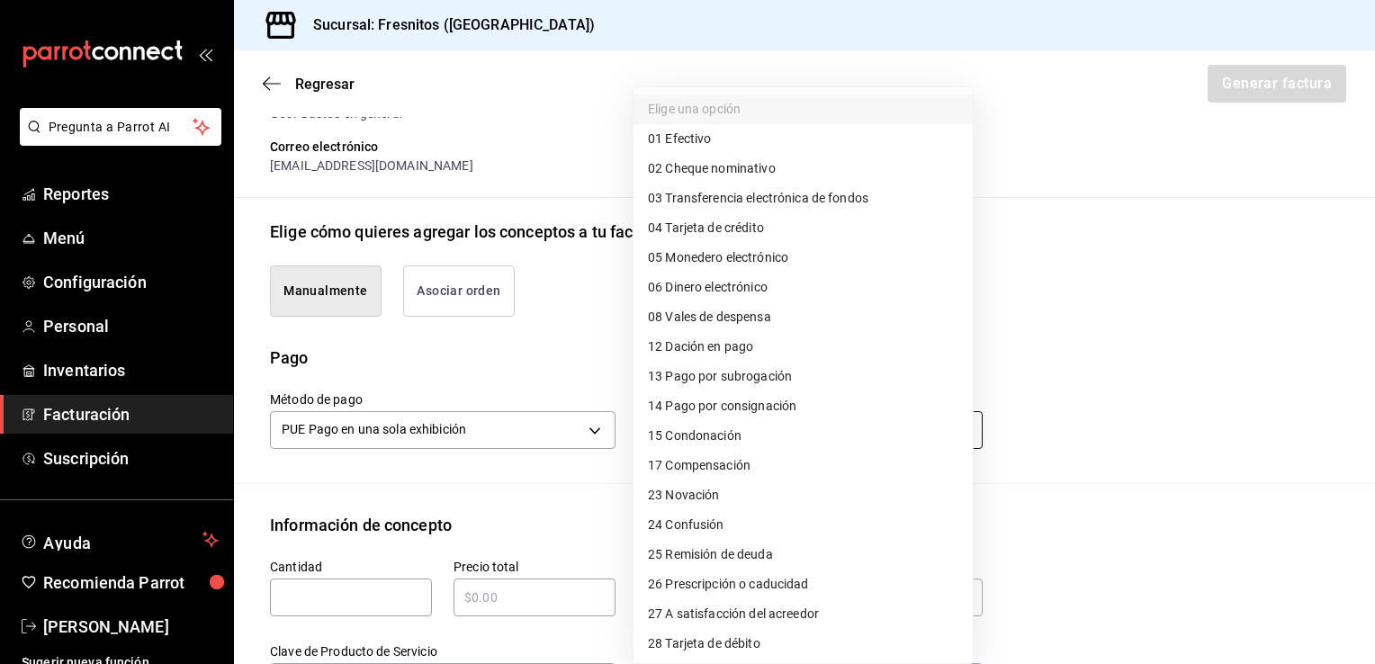
click at [738, 437] on body "Pregunta a Parrot AI Reportes Menú Configuración Personal Inventarios Facturaci…" at bounding box center [687, 332] width 1375 height 664
click at [1109, 319] on div at bounding box center [687, 332] width 1375 height 664
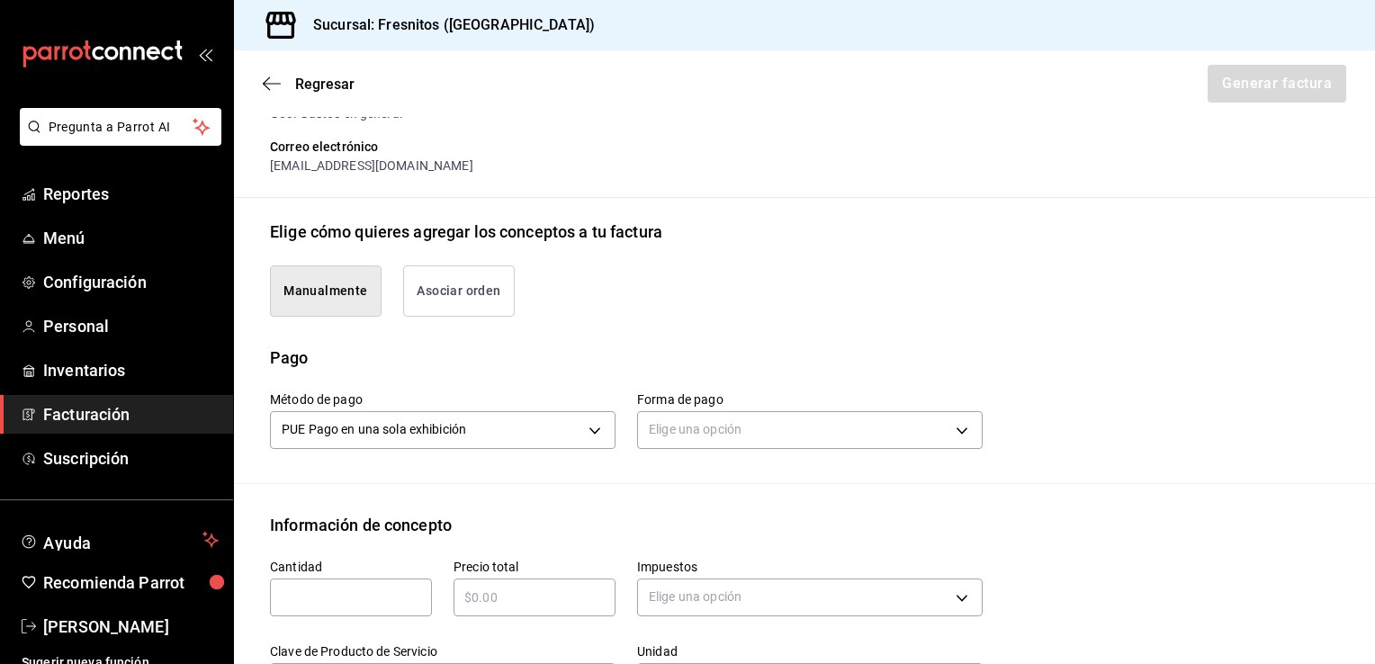
click at [360, 587] on input "text" at bounding box center [351, 598] width 162 height 22
type input "1"
click at [507, 588] on input "text" at bounding box center [534, 598] width 162 height 22
type input "$530"
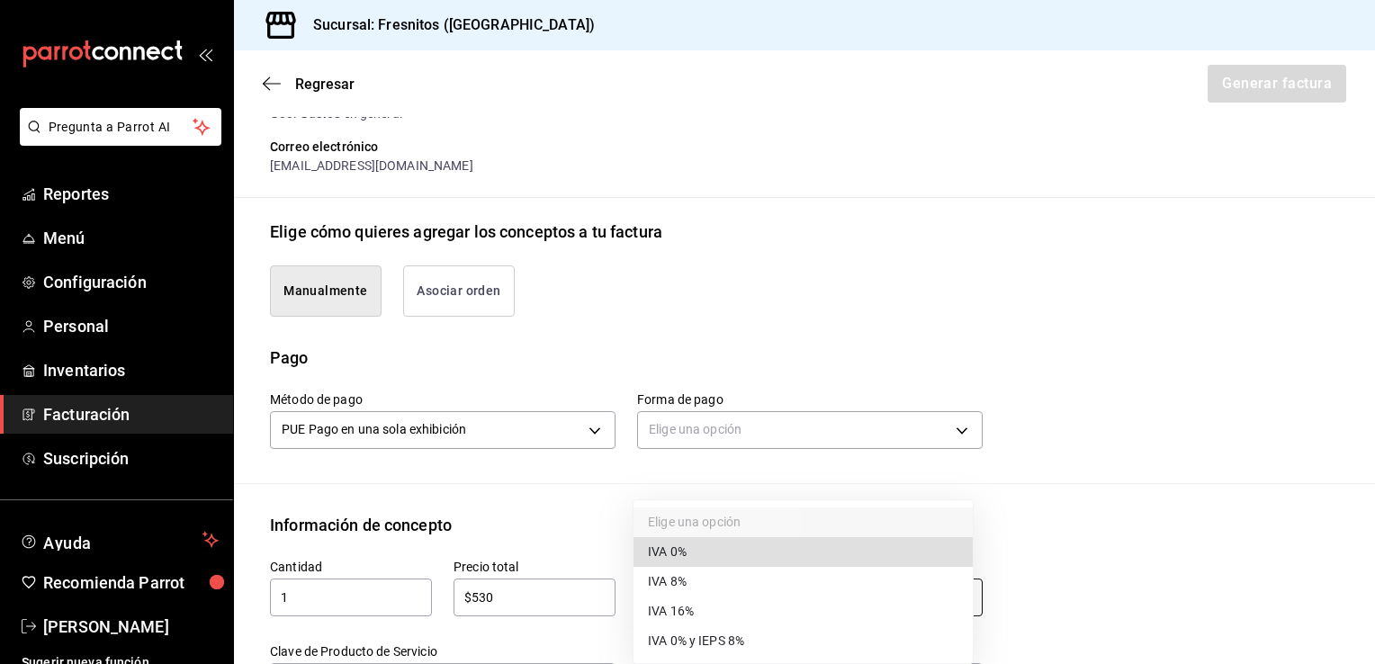
click at [813, 594] on body "Pregunta a Parrot AI Reportes Menú Configuración Personal Inventarios Facturaci…" at bounding box center [687, 332] width 1375 height 664
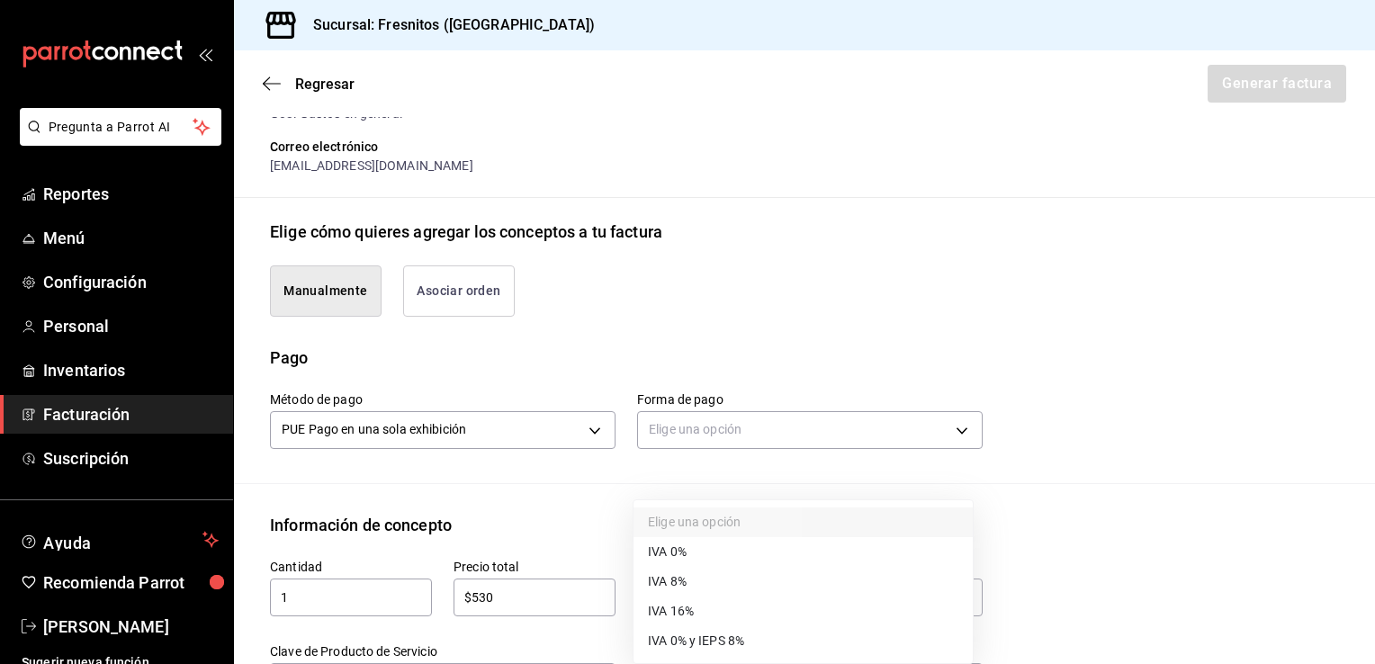
click at [782, 609] on li "IVA 16%" at bounding box center [802, 612] width 339 height 30
type input "IVA_16"
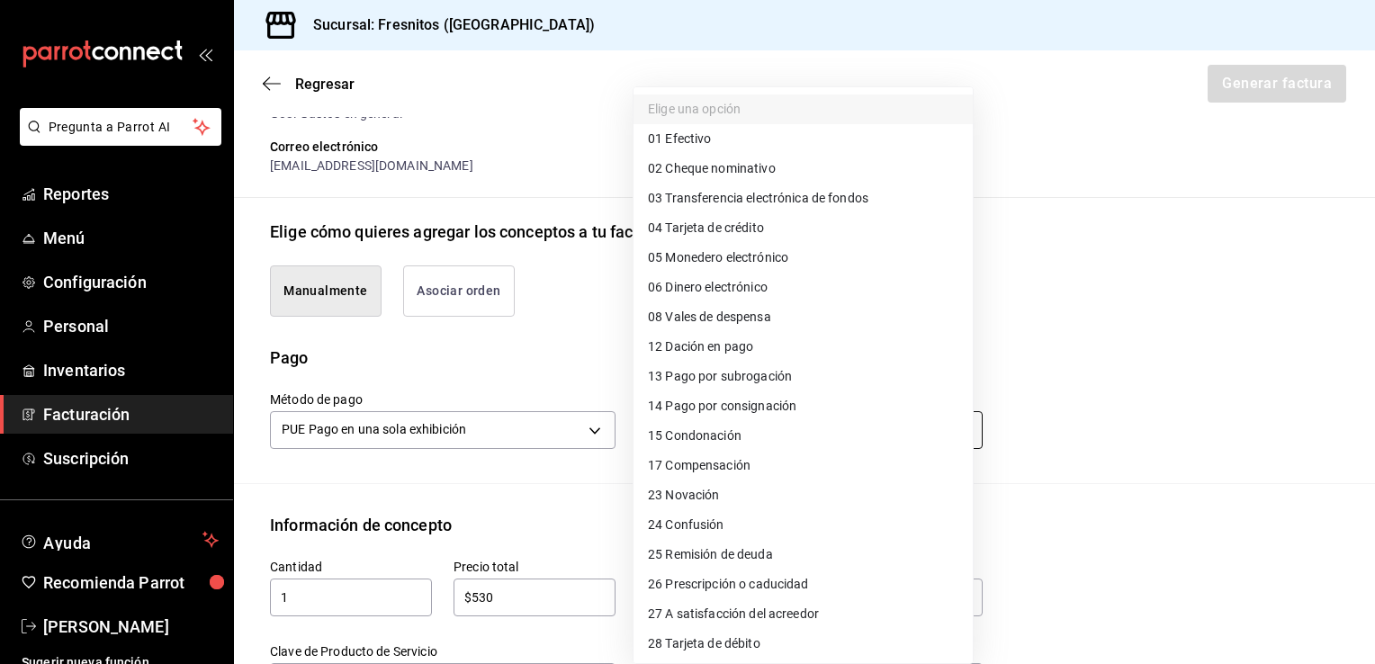
click at [846, 430] on body "Pregunta a Parrot AI Reportes Menú Configuración Personal Inventarios Facturaci…" at bounding box center [687, 332] width 1375 height 664
click at [768, 638] on li "28 Tarjeta de débito" at bounding box center [802, 644] width 339 height 30
type input "28"
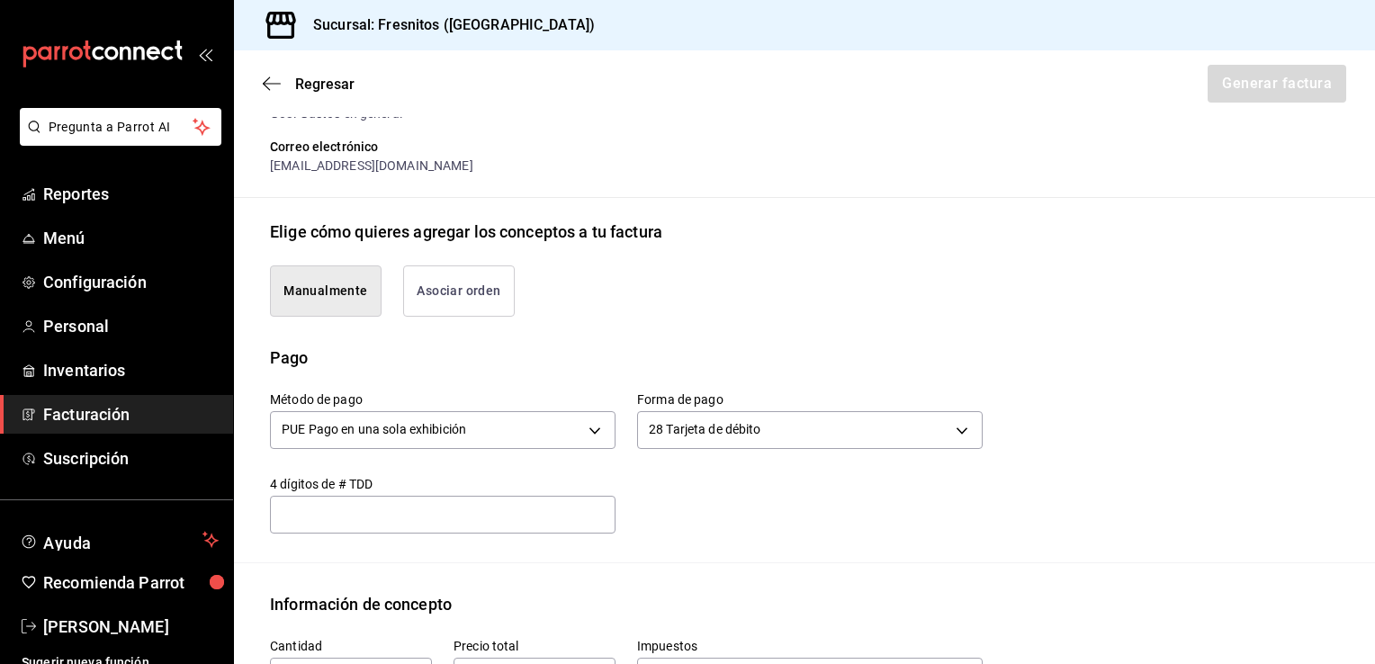
click at [857, 530] on div "Método de pago PUE Pago en una sola exhibición PUE Forma de pago 28 Tarjeta de …" at bounding box center [615, 452] width 734 height 164
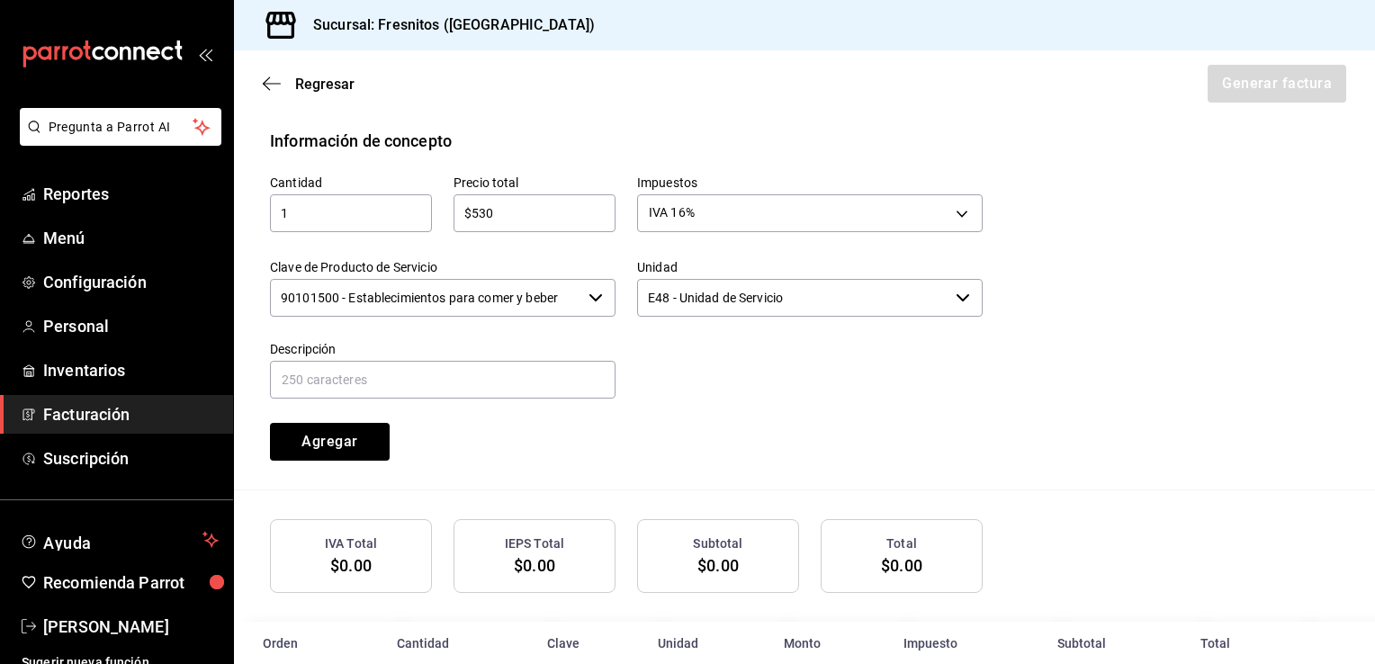
scroll to position [808, 0]
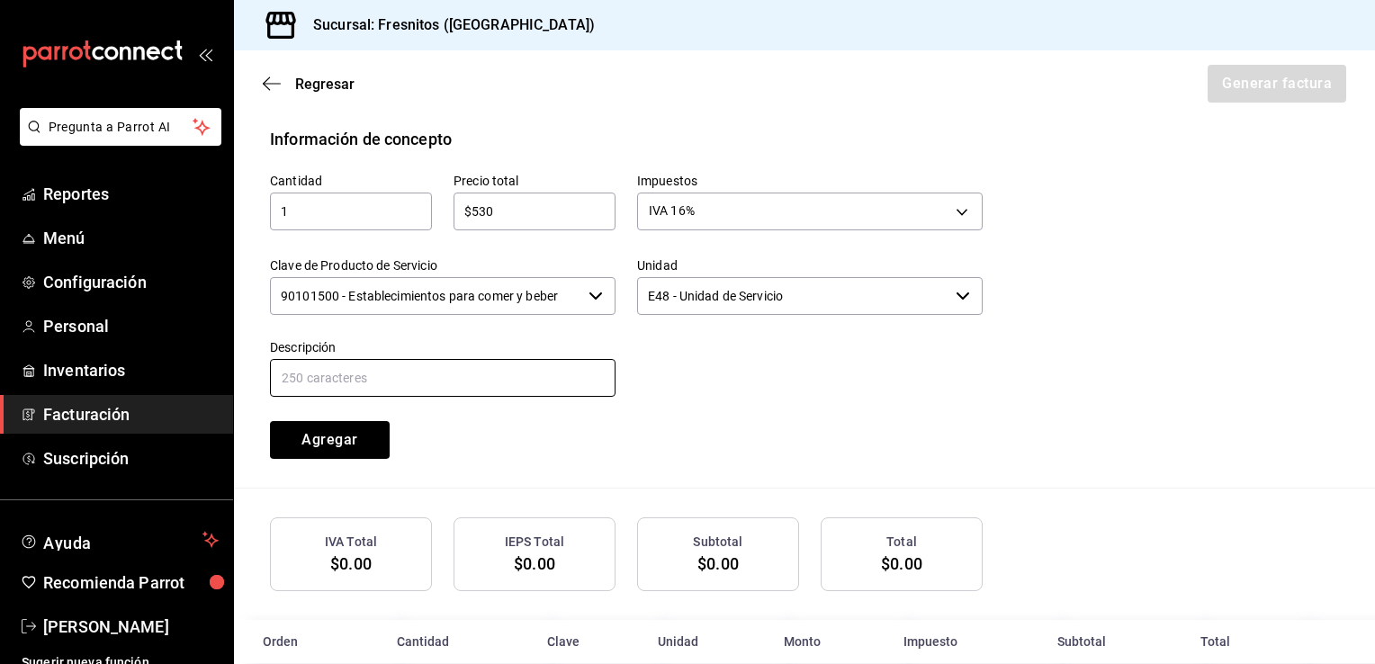
click at [453, 384] on input "text" at bounding box center [443, 378] width 346 height 38
type input "CONSUMO DE ALIMENTOS"
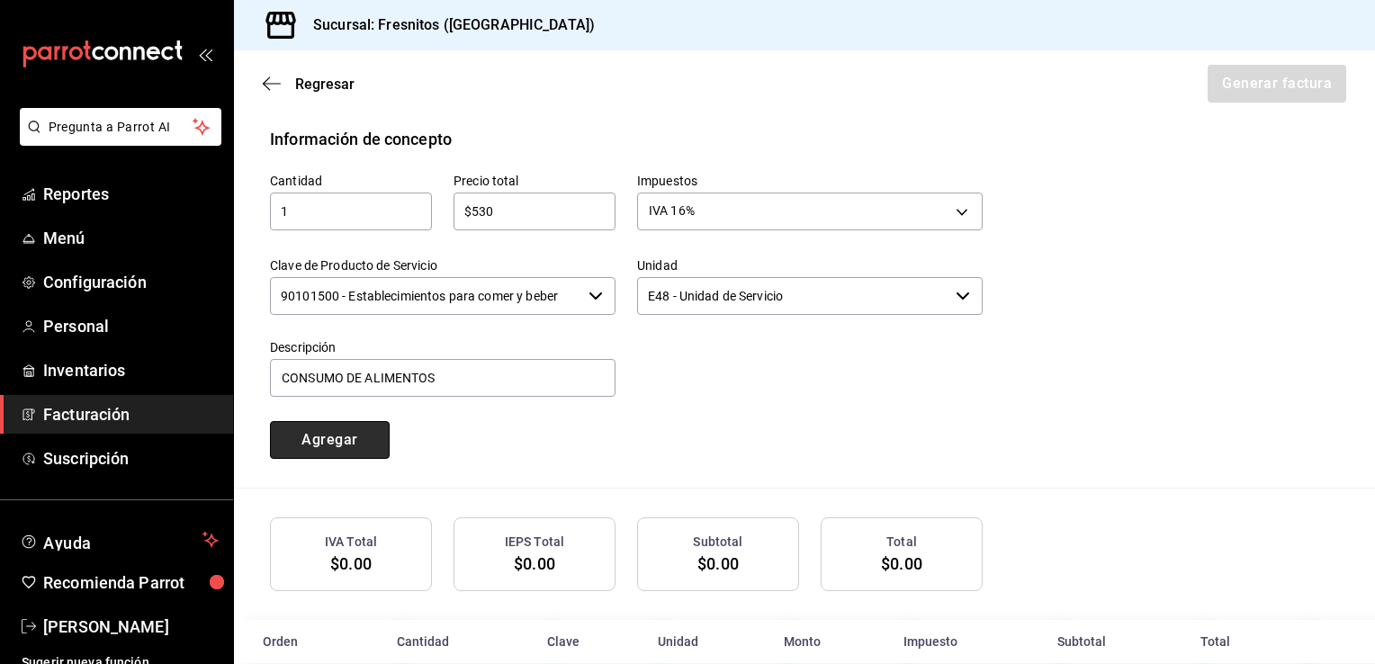
click at [371, 435] on button "Agregar" at bounding box center [330, 440] width 120 height 38
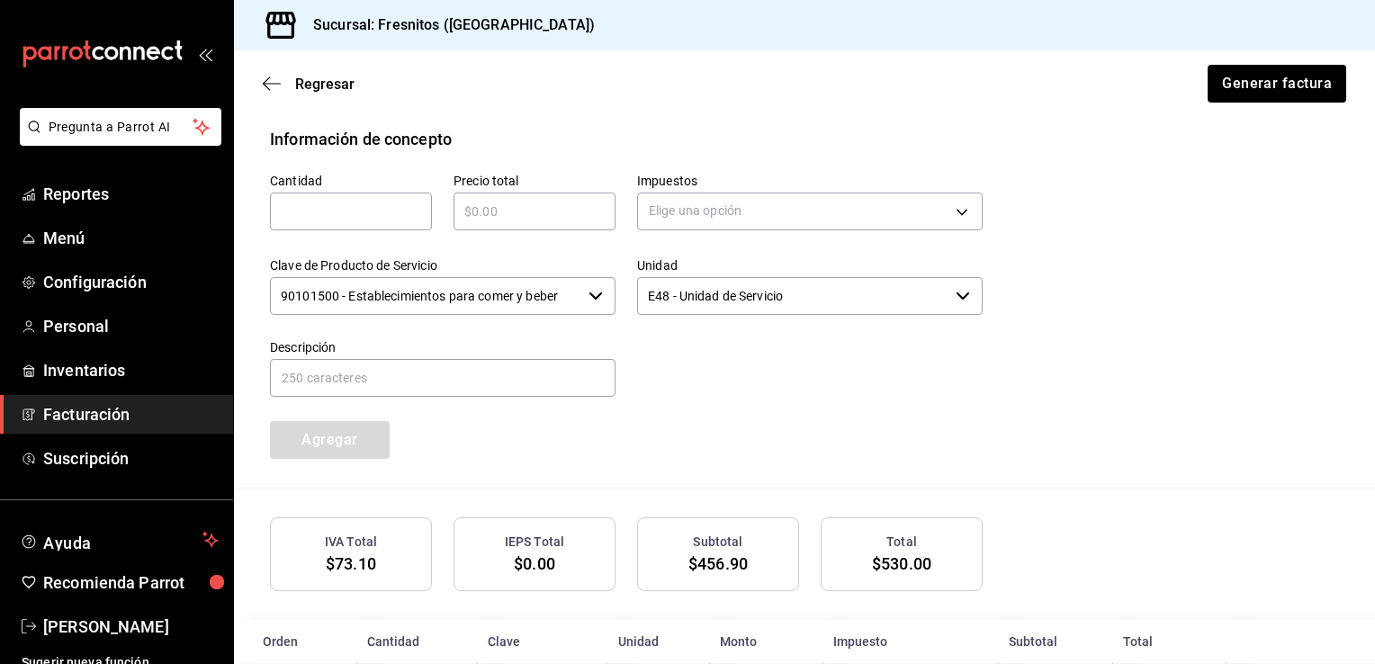
scroll to position [885, 0]
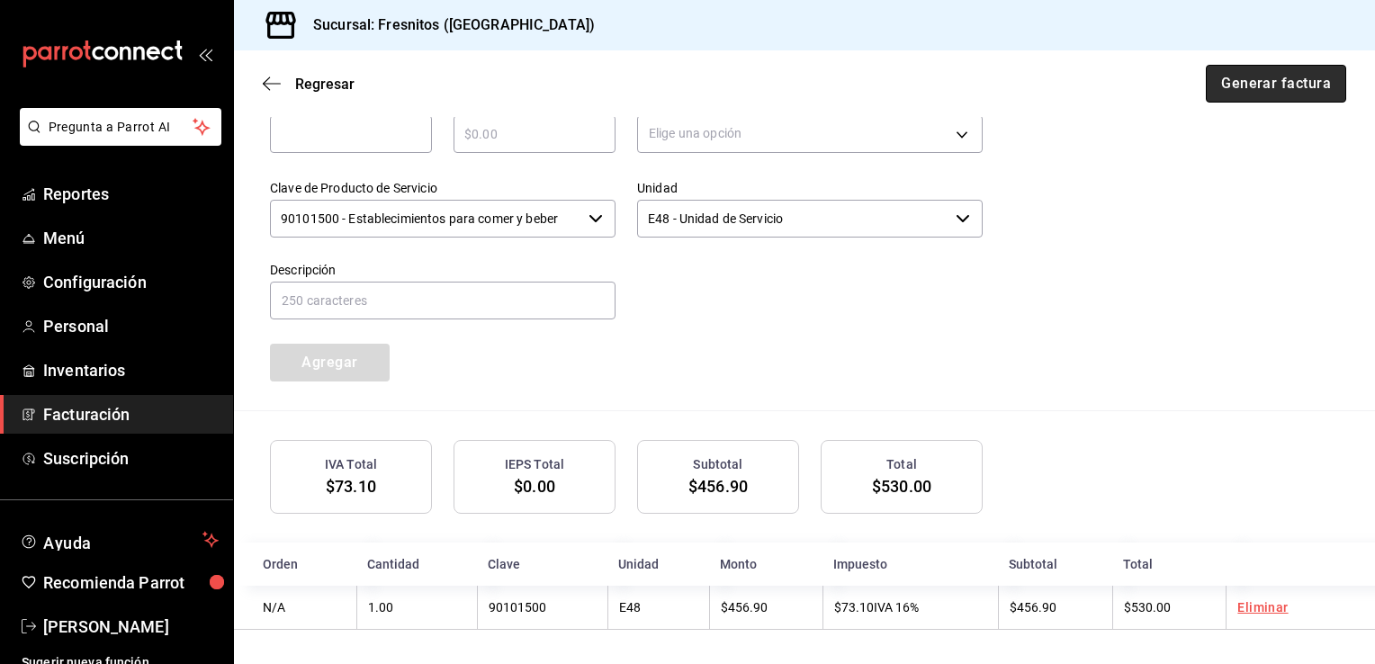
click at [1283, 95] on button "Generar factura" at bounding box center [1276, 84] width 140 height 38
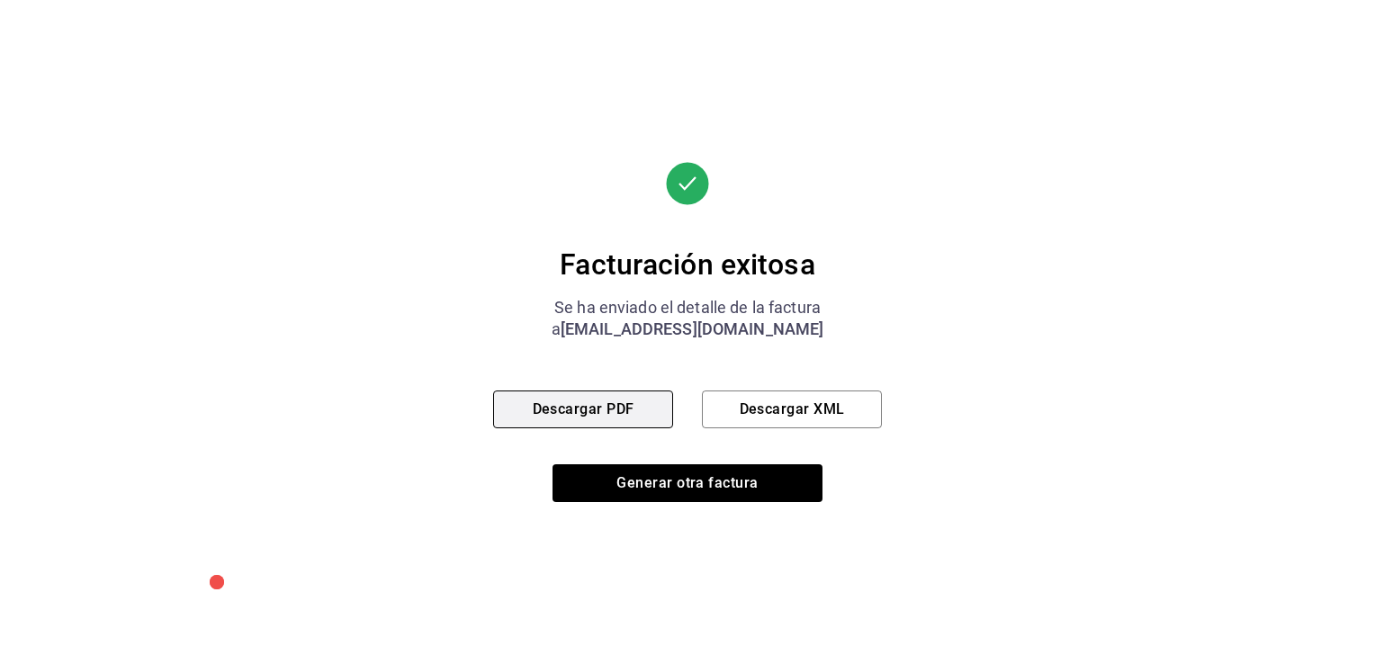
click at [633, 408] on button "Descargar PDF" at bounding box center [583, 410] width 180 height 38
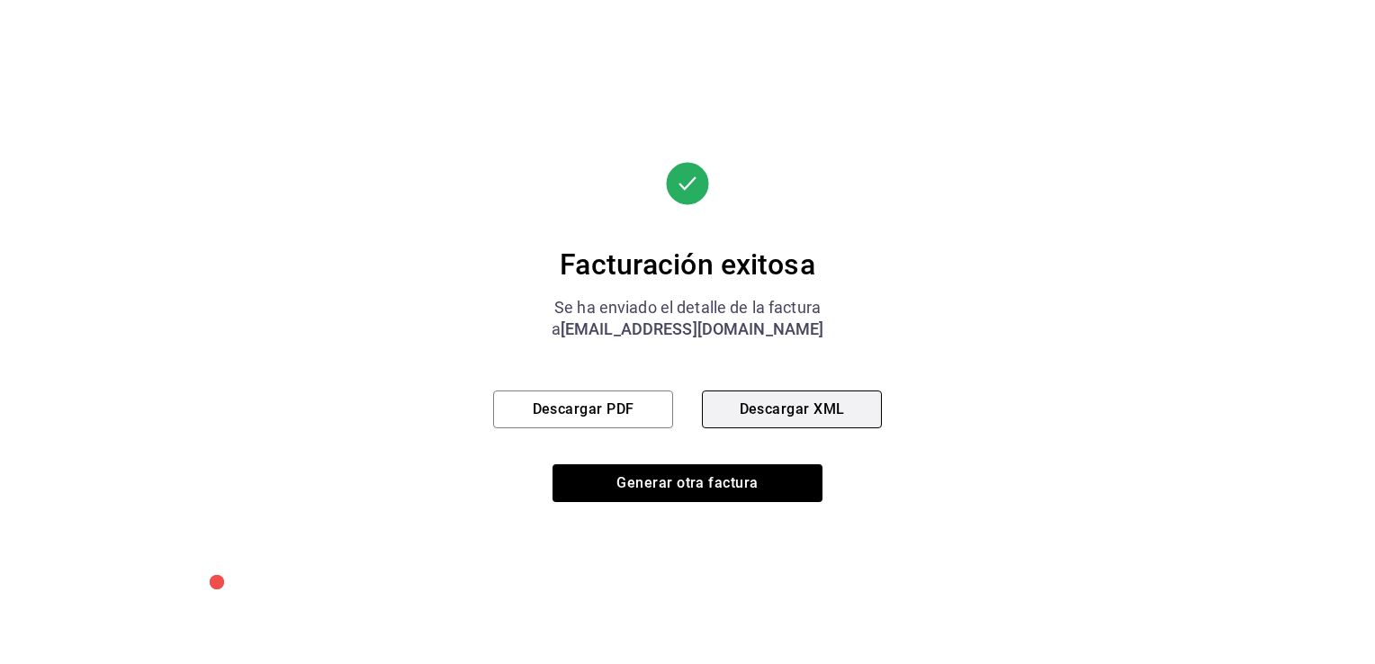
click at [778, 399] on button "Descargar XML" at bounding box center [792, 410] width 180 height 38
